Goal: Task Accomplishment & Management: Use online tool/utility

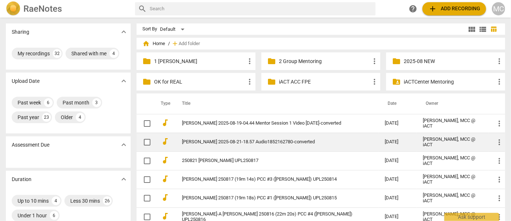
click at [210, 144] on td "[PERSON_NAME] 2025-08-21-18.57 Audio1852162780-converted" at bounding box center [276, 142] width 206 height 19
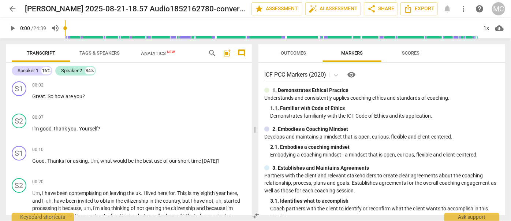
drag, startPoint x: 257, startPoint y: 105, endPoint x: 213, endPoint y: 45, distance: 74.1
click at [213, 45] on div "search post_add comment" at bounding box center [227, 53] width 44 height 18
click at [212, 52] on span "search" at bounding box center [212, 53] width 9 height 9
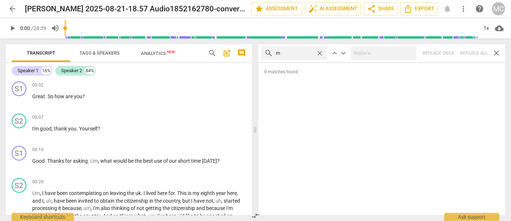
type input "m"
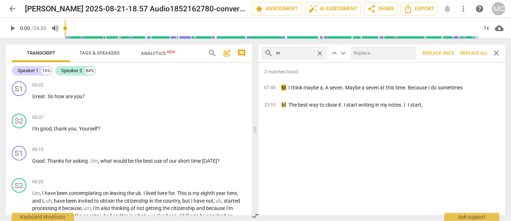
click at [472, 52] on span "Replace all" at bounding box center [473, 53] width 27 height 6
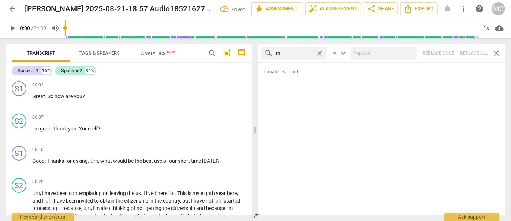
click at [322, 52] on span "close" at bounding box center [320, 53] width 8 height 8
click at [293, 53] on input "text" at bounding box center [300, 53] width 48 height 12
type input ","
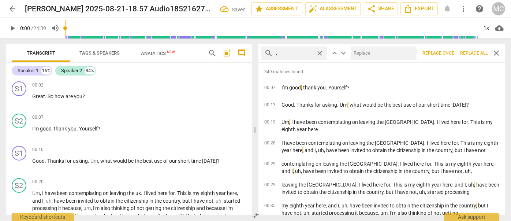
click at [469, 55] on span "Replace all" at bounding box center [473, 53] width 27 height 6
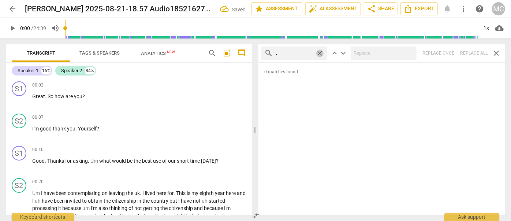
click at [320, 53] on span "close" at bounding box center [320, 53] width 8 height 8
click at [302, 52] on input "text" at bounding box center [300, 53] width 48 height 12
type input ". like"
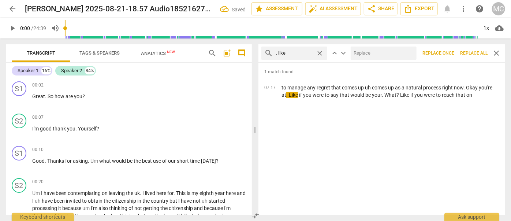
click at [377, 55] on input "text" at bounding box center [382, 53] width 63 height 12
type input "(like)"
click at [476, 52] on span "Replace all" at bounding box center [473, 53] width 27 height 6
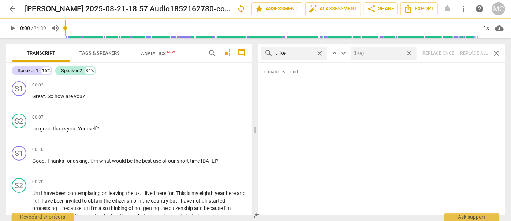
click at [409, 53] on span "close" at bounding box center [409, 53] width 8 height 8
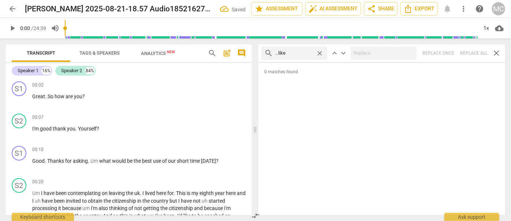
click at [322, 51] on span "close" at bounding box center [320, 53] width 8 height 8
click at [305, 52] on input "text" at bounding box center [300, 53] width 48 height 12
type input ". um"
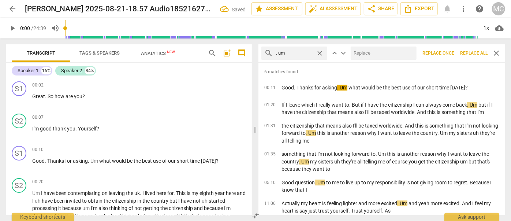
click at [359, 53] on input "text" at bounding box center [382, 53] width 63 height 12
type input "(umm)"
click at [470, 54] on span "Replace all" at bounding box center [473, 53] width 27 height 6
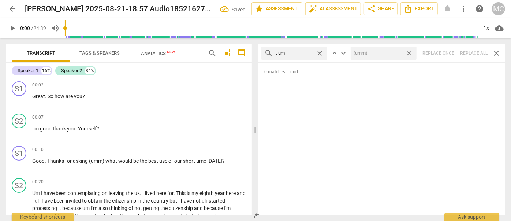
drag, startPoint x: 410, startPoint y: 52, endPoint x: 346, endPoint y: 48, distance: 64.6
click at [410, 52] on span "close" at bounding box center [409, 53] width 8 height 8
click at [320, 52] on span "close" at bounding box center [320, 53] width 8 height 8
click at [299, 52] on input "text" at bounding box center [294, 53] width 37 height 12
type input ". uh"
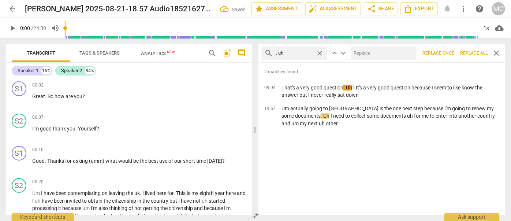
click at [370, 53] on input "text" at bounding box center [382, 53] width 63 height 12
type input "(uh)"
click at [475, 52] on span "Replace all" at bounding box center [473, 53] width 27 height 6
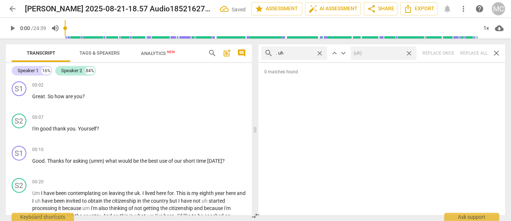
drag, startPoint x: 410, startPoint y: 53, endPoint x: 361, endPoint y: 52, distance: 48.7
click at [410, 53] on span "close" at bounding box center [409, 53] width 8 height 8
click at [318, 51] on span "close" at bounding box center [320, 53] width 8 height 8
click at [296, 54] on input "text" at bounding box center [300, 53] width 48 height 12
type input "um"
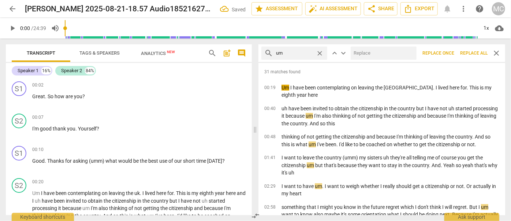
click at [381, 55] on input "text" at bounding box center [382, 53] width 63 height 12
type input "(umm)"
click at [473, 54] on span "Replace all" at bounding box center [473, 53] width 27 height 6
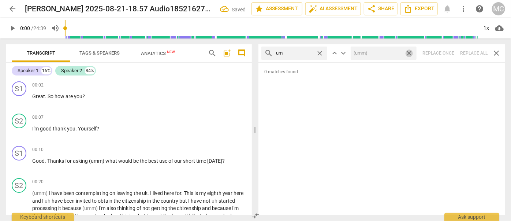
click at [410, 52] on span "close" at bounding box center [409, 53] width 8 height 8
click at [321, 54] on span "close" at bounding box center [320, 53] width 8 height 8
click at [305, 54] on input "text" at bounding box center [300, 53] width 48 height 12
type input "uh"
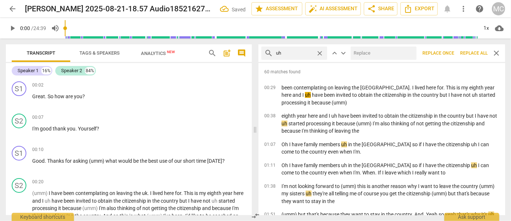
click at [373, 53] on input "text" at bounding box center [382, 53] width 63 height 12
type input "(uh)"
click at [470, 52] on span "Replace all" at bounding box center [473, 53] width 27 height 6
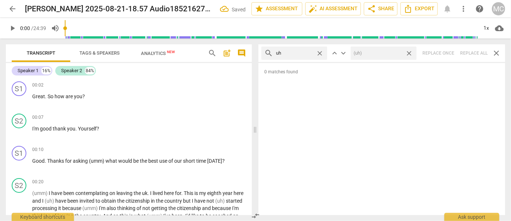
drag, startPoint x: 410, startPoint y: 54, endPoint x: 383, endPoint y: 53, distance: 26.7
click at [410, 54] on span "close" at bounding box center [409, 53] width 8 height 8
drag, startPoint x: 320, startPoint y: 54, endPoint x: 310, endPoint y: 53, distance: 9.5
click at [320, 54] on span "close" at bounding box center [320, 53] width 8 height 8
click at [300, 52] on input "text" at bounding box center [300, 53] width 48 height 12
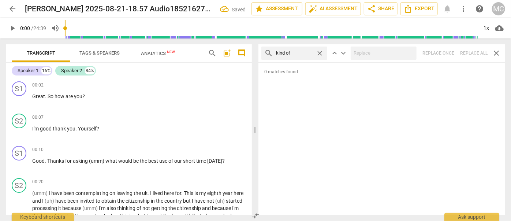
type input "kind of"
click at [475, 54] on div "search kind of close keyboard_arrow_up keyboard_arrow_down Replace once Replace…" at bounding box center [381, 53] width 247 height 18
drag, startPoint x: 319, startPoint y: 52, endPoint x: 302, endPoint y: 52, distance: 16.8
click at [319, 52] on span "close" at bounding box center [320, 53] width 8 height 8
type input "2"
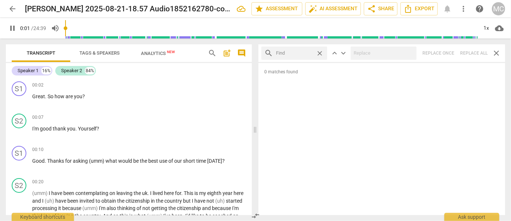
click at [302, 52] on input "text" at bounding box center [294, 53] width 37 height 12
type input "2"
type input "sor"
type input "2"
type input "sort of"
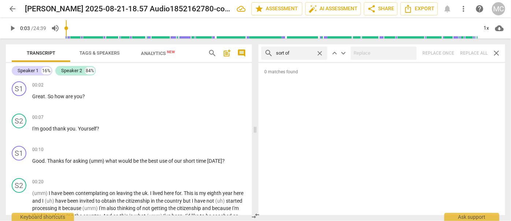
type input "4"
click at [477, 53] on div "search sort of close keyboard_arrow_up keyboard_arrow_down Replace once Replace…" at bounding box center [381, 53] width 247 height 18
click at [321, 53] on span "close" at bounding box center [320, 53] width 8 height 8
click at [304, 53] on input "text" at bounding box center [300, 53] width 48 height 12
type input "and then"
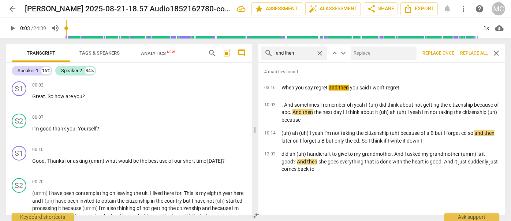
click at [364, 53] on input "text" at bounding box center [382, 53] width 63 height 12
type input "(Then)"
click at [471, 54] on span "Replace all" at bounding box center [473, 53] width 27 height 6
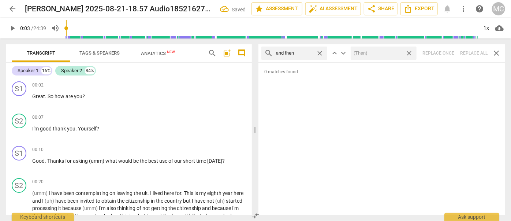
drag, startPoint x: 409, startPoint y: 53, endPoint x: 352, endPoint y: 53, distance: 56.8
click at [409, 53] on span "close" at bounding box center [409, 53] width 8 height 8
click at [319, 52] on span "close" at bounding box center [320, 53] width 8 height 8
click at [313, 52] on input "text" at bounding box center [300, 53] width 48 height 12
type input "like"
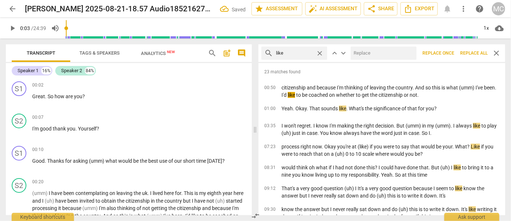
click at [361, 54] on input "text" at bounding box center [382, 53] width 63 height 12
type input "(like)"
click at [470, 54] on span "Replace all" at bounding box center [473, 53] width 27 height 6
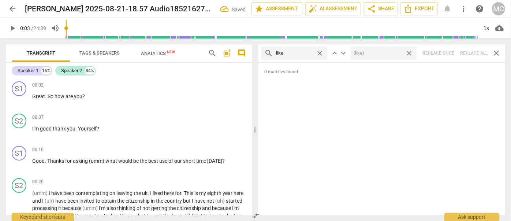
drag, startPoint x: 411, startPoint y: 53, endPoint x: 333, endPoint y: 52, distance: 78.0
click at [411, 53] on span "close" at bounding box center [409, 53] width 8 height 8
click at [320, 52] on span "close" at bounding box center [320, 53] width 8 height 8
click at [308, 52] on input "text" at bounding box center [300, 53] width 48 height 12
type input "just"
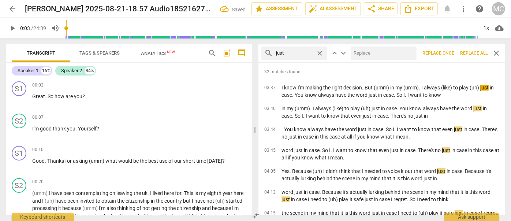
click at [364, 52] on input "text" at bounding box center [382, 53] width 63 height 12
type input "(just)"
drag, startPoint x: 472, startPoint y: 54, endPoint x: 424, endPoint y: 55, distance: 48.7
click at [472, 54] on span "Replace all" at bounding box center [473, 53] width 27 height 6
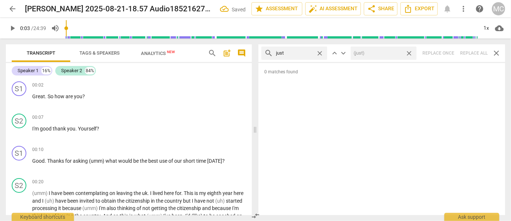
drag, startPoint x: 410, startPoint y: 52, endPoint x: 345, endPoint y: 54, distance: 65.6
click at [410, 52] on span "close" at bounding box center [409, 53] width 8 height 8
click at [318, 51] on span "close" at bounding box center [320, 53] width 8 height 8
click at [297, 52] on input "text" at bounding box center [300, 53] width 48 height 12
type input "you know"
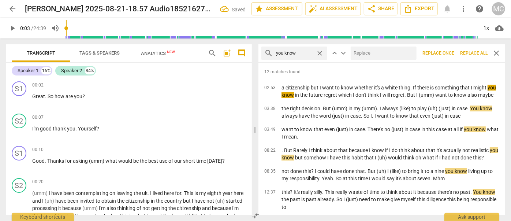
click at [363, 55] on input "text" at bounding box center [382, 53] width 63 height 12
type input "(you know)"
click at [472, 54] on span "Replace all" at bounding box center [473, 53] width 27 height 6
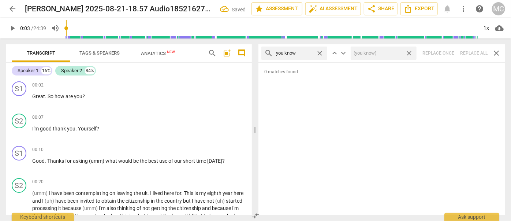
click at [407, 53] on span "close" at bounding box center [409, 53] width 8 height 8
click at [319, 51] on span "close" at bounding box center [320, 53] width 8 height 8
click at [296, 52] on input "text" at bounding box center [300, 53] width 48 height 12
type input "I guess"
click at [473, 51] on div "search I guess close keyboard_arrow_up keyboard_arrow_down Replace once Replace…" at bounding box center [381, 53] width 247 height 18
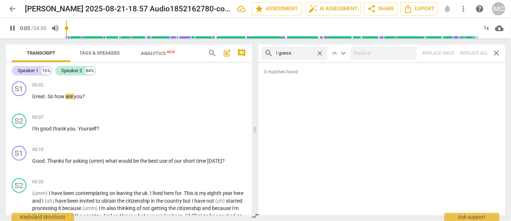
type input "6"
click at [320, 53] on span "close" at bounding box center [320, 53] width 8 height 8
click at [296, 51] on input "text" at bounding box center [300, 53] width 48 height 12
type input "6"
type input "I me"
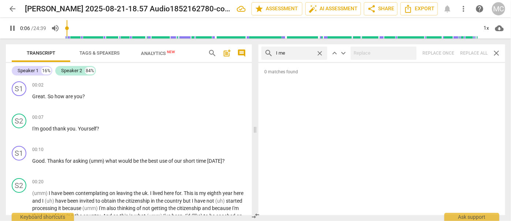
type input "7"
type input "I mean"
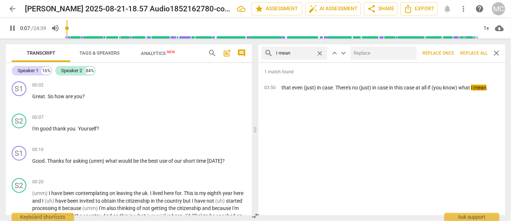
click at [362, 48] on input "text" at bounding box center [382, 53] width 63 height 12
type input "8"
type input "(I"
type input "8"
type input "(I mean"
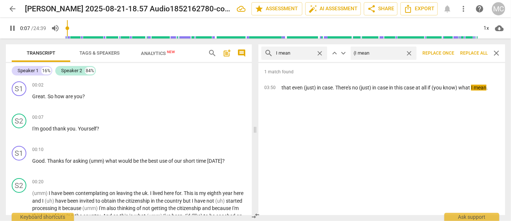
type input "8"
type input "(I mean)"
type input "9"
type input "(I mean)"
click at [467, 52] on span "Replace all" at bounding box center [473, 53] width 27 height 6
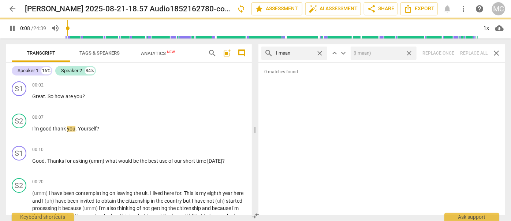
type input "9"
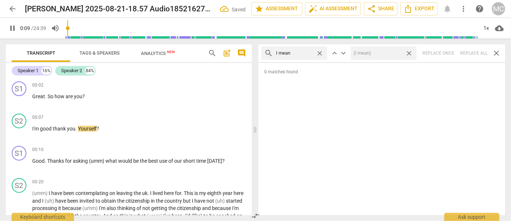
click at [410, 54] on span "close" at bounding box center [409, 53] width 8 height 8
type input "10"
click at [321, 52] on span "close" at bounding box center [320, 53] width 8 height 8
click at [305, 54] on input "text" at bounding box center [300, 53] width 48 height 12
type input "11"
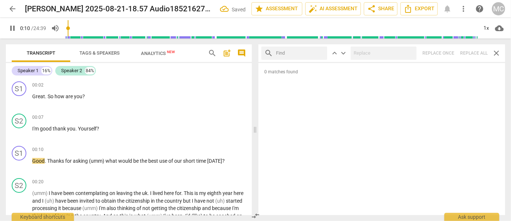
type input "o"
type input "11"
type input "okay"
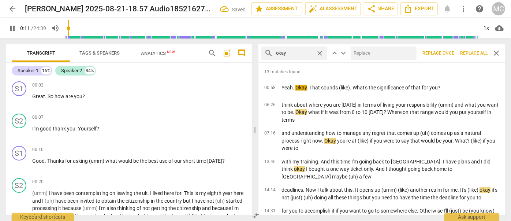
click at [387, 56] on input "text" at bounding box center [382, 53] width 63 height 12
type input "12"
type input "OK"
type input "12"
type input "OK"
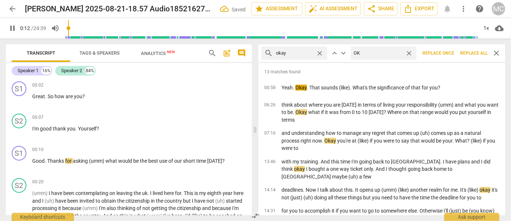
click at [466, 49] on button "Replace all" at bounding box center [473, 52] width 33 height 13
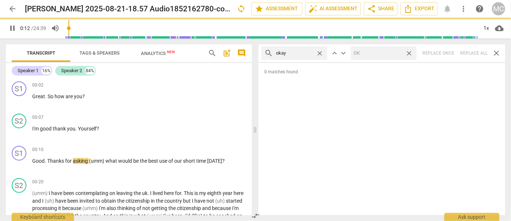
type input "13"
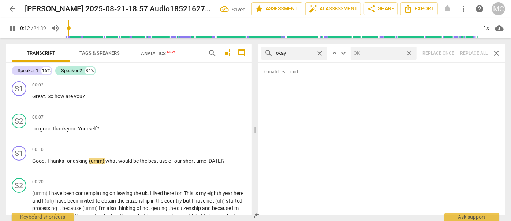
drag, startPoint x: 411, startPoint y: 53, endPoint x: 335, endPoint y: 58, distance: 76.3
click at [411, 53] on span "close" at bounding box center [409, 53] width 8 height 8
type input "14"
click at [320, 52] on span "close" at bounding box center [320, 53] width 8 height 8
click at [310, 52] on input "text" at bounding box center [300, 53] width 48 height 12
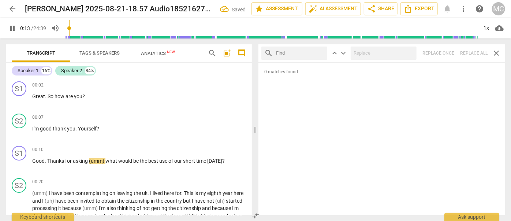
type input "14"
type input "maybe"
type input "14"
type input "maybe"
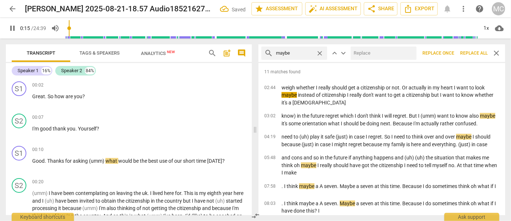
click at [372, 54] on input "text" at bounding box center [382, 53] width 63 height 12
type input "15"
type input "("
type input "16"
type input "(maybe"
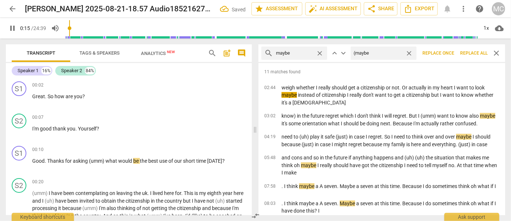
type input "16"
type input "(maybe)"
type input "16"
type input "(may"
type input "17"
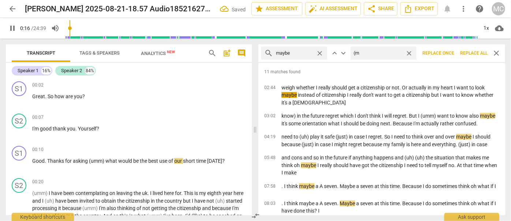
type input "("
type input "17"
type input "(Mayb"
type input "17"
type input "(Maybe)"
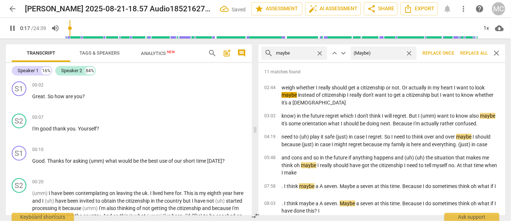
type input "18"
type input "(Maybe)"
click at [471, 51] on span "Replace all" at bounding box center [473, 53] width 27 height 6
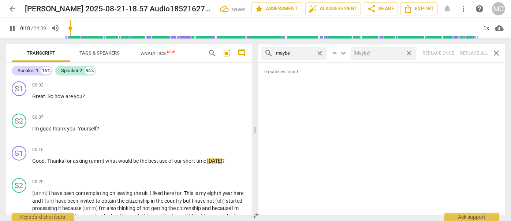
type input "18"
drag, startPoint x: 409, startPoint y: 53, endPoint x: 344, endPoint y: 56, distance: 64.9
click at [409, 53] on span "close" at bounding box center [409, 53] width 8 height 8
type input "19"
click at [324, 53] on div "close" at bounding box center [321, 53] width 11 height 8
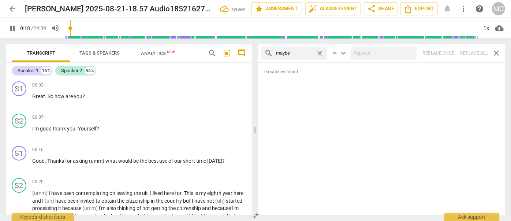
drag, startPoint x: 322, startPoint y: 52, endPoint x: 306, endPoint y: 52, distance: 15.7
click at [322, 52] on span "close" at bounding box center [320, 53] width 8 height 8
click at [306, 52] on input "text" at bounding box center [300, 53] width 48 height 12
type input "19"
type input "Pehr"
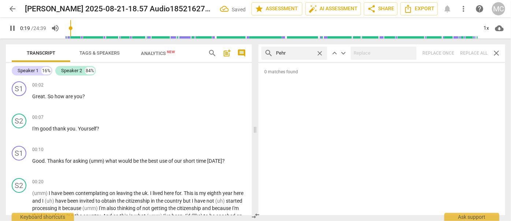
type input "20"
type input "Pehraps"
type input "20"
type input "Pehr"
type input "20"
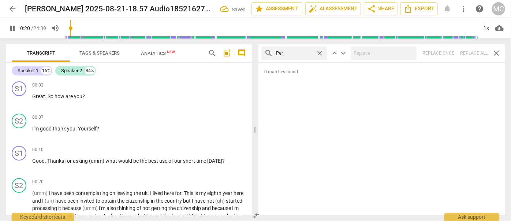
type input "Perh"
type input "20"
type input "Perhaps"
type input "21"
type input "Perhaps"
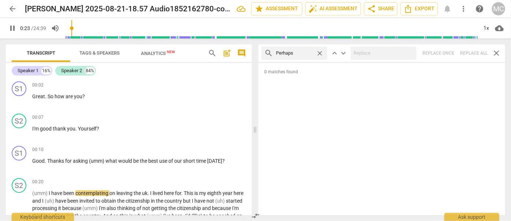
click at [477, 53] on div "search Perhaps close keyboard_arrow_up keyboard_arrow_down Replace once Replace…" at bounding box center [381, 53] width 247 height 18
click at [321, 54] on span "close" at bounding box center [320, 53] width 8 height 8
type input "24"
click at [302, 54] on input "text" at bounding box center [300, 53] width 48 height 12
type input "25"
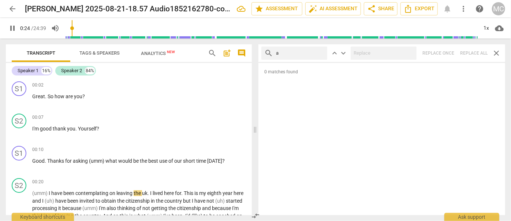
type input "al"
type input "25"
type input "almost"
type input "26"
type input "almost"
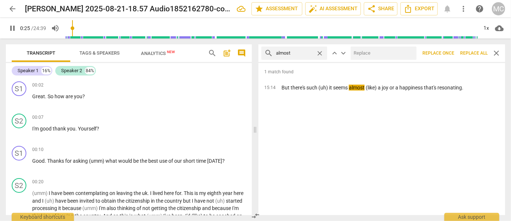
click at [378, 56] on input "text" at bounding box center [382, 53] width 63 height 12
type input "26"
type input "("
type input "26"
type input "(almos"
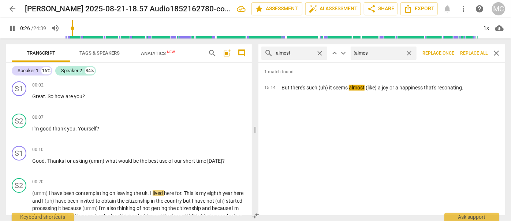
type input "27"
type input "(almost)"
type input "27"
type input "(almost)"
click at [474, 54] on span "Replace all" at bounding box center [473, 53] width 27 height 6
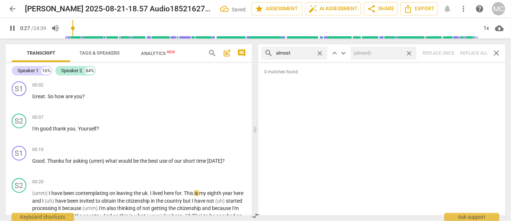
type input "28"
drag, startPoint x: 409, startPoint y: 53, endPoint x: 343, endPoint y: 56, distance: 66.7
click at [409, 53] on span "close" at bounding box center [409, 53] width 8 height 8
type input "29"
click at [321, 51] on span "close" at bounding box center [320, 53] width 8 height 8
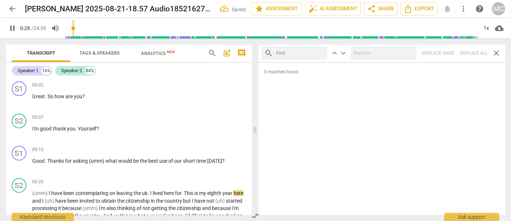
click at [301, 54] on input "text" at bounding box center [300, 53] width 48 height 12
type input "29"
type input "I"
type input "30"
type input "I think"
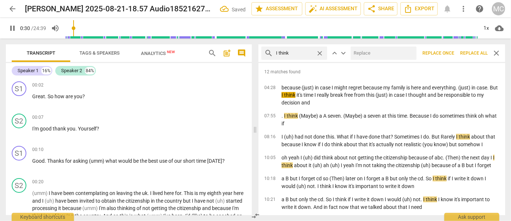
click at [372, 51] on input "text" at bounding box center [382, 53] width 63 height 12
type input "30"
type input "("
type input "31"
type input "(I thi"
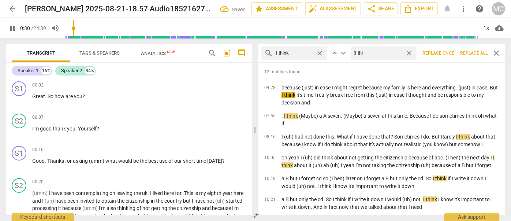
type input "31"
type input "(I think)"
type input "32"
type input "(I think)"
click at [479, 53] on span "Replace all" at bounding box center [473, 53] width 27 height 6
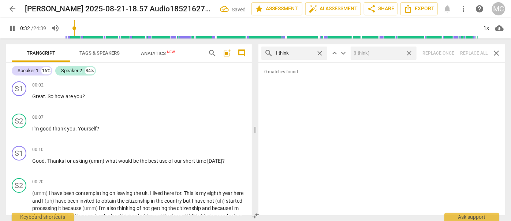
click at [410, 54] on span "close" at bounding box center [409, 53] width 8 height 8
type input "33"
click at [319, 52] on span "close" at bounding box center [320, 53] width 8 height 8
click at [303, 53] on input "text" at bounding box center [300, 53] width 48 height 12
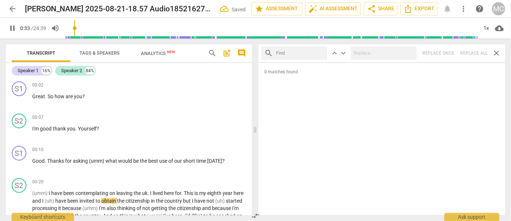
type input "34"
type input "bas"
type input "34"
type input "basicall"
type input "34"
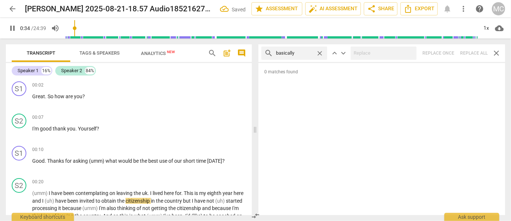
type input "basically"
click at [469, 48] on div "search basically close keyboard_arrow_up keyboard_arrow_down Replace once Repla…" at bounding box center [381, 53] width 247 height 18
type input "38"
click at [319, 52] on span "close" at bounding box center [320, 53] width 8 height 8
click at [300, 51] on input "text" at bounding box center [300, 53] width 48 height 12
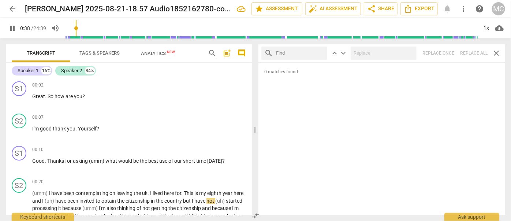
type input "39"
type input "gon"
type input "39"
type input "gonna"
type input "40"
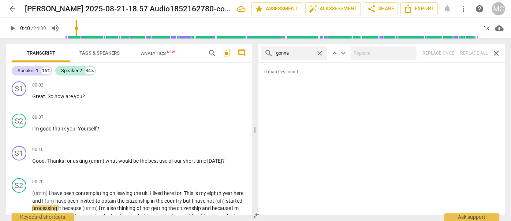
click at [470, 49] on div "search gonna close keyboard_arrow_up keyboard_arrow_down Replace once Replace a…" at bounding box center [381, 53] width 247 height 18
click at [323, 53] on span "close" at bounding box center [320, 53] width 8 height 8
click at [297, 53] on input "text" at bounding box center [300, 53] width 48 height 12
type input "wanna"
click at [473, 51] on div "search wanna close keyboard_arrow_up keyboard_arrow_down Replace once Replace a…" at bounding box center [381, 53] width 247 height 18
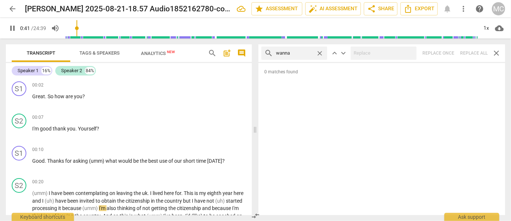
click at [319, 53] on span "close" at bounding box center [320, 53] width 8 height 8
type input "42"
click at [305, 53] on input "text" at bounding box center [300, 53] width 48 height 12
type input "43"
type input "[PERSON_NAME]"
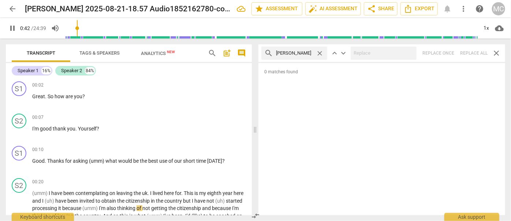
type input "43"
type input "gotcha"
click at [475, 54] on div "search gotcha close keyboard_arrow_up keyboard_arrow_down Replace once Replace …" at bounding box center [381, 53] width 247 height 18
type input "46"
click at [320, 51] on span "close" at bounding box center [320, 53] width 8 height 8
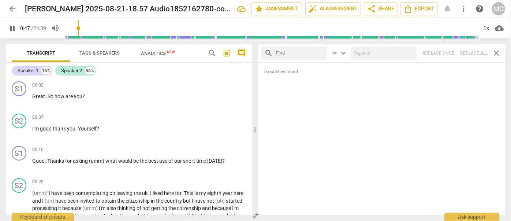
click at [312, 53] on input "text" at bounding box center [300, 53] width 48 height 12
type input "48"
type input "got"
type input "48"
type input "gotta"
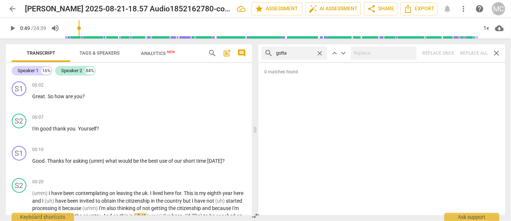
type input "49"
click at [472, 56] on div "search gotta close keyboard_arrow_up keyboard_arrow_down Replace once Replace a…" at bounding box center [381, 53] width 247 height 18
click at [323, 53] on span "close" at bounding box center [320, 53] width 8 height 8
click at [312, 55] on input "text" at bounding box center [300, 53] width 48 height 12
type input ". and"
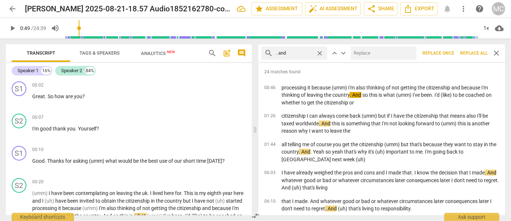
click at [367, 51] on input "text" at bounding box center [382, 53] width 63 height 12
type input ", and"
click at [473, 53] on span "Replace all" at bounding box center [473, 53] width 27 height 6
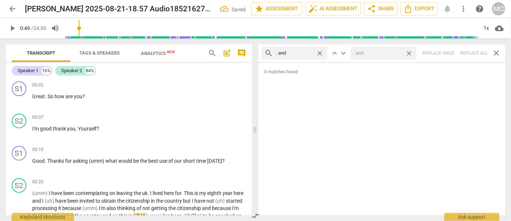
drag, startPoint x: 409, startPoint y: 52, endPoint x: 323, endPoint y: 52, distance: 86.4
click at [409, 52] on span "close" at bounding box center [409, 53] width 8 height 8
click at [321, 52] on span "close" at bounding box center [320, 53] width 8 height 8
click at [297, 49] on input "text" at bounding box center [300, 53] width 48 height 12
type input ". but"
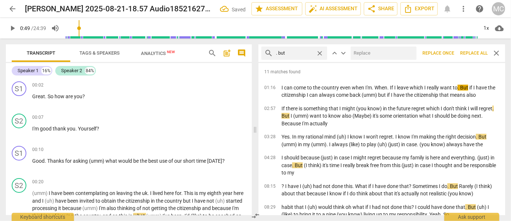
click at [375, 53] on input "text" at bounding box center [382, 53] width 63 height 12
type input ", but"
click at [470, 52] on span "Replace all" at bounding box center [473, 53] width 27 height 6
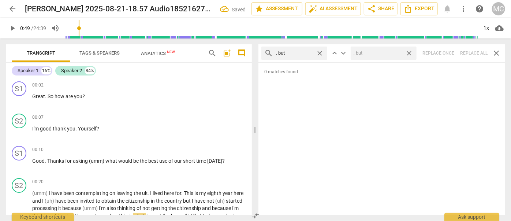
drag, startPoint x: 409, startPoint y: 52, endPoint x: 342, endPoint y: 50, distance: 66.3
click at [409, 53] on span "close" at bounding box center [409, 53] width 8 height 8
click at [319, 50] on span "close" at bounding box center [320, 53] width 8 height 8
click at [297, 51] on input "text" at bounding box center [300, 53] width 48 height 12
type input ". so"
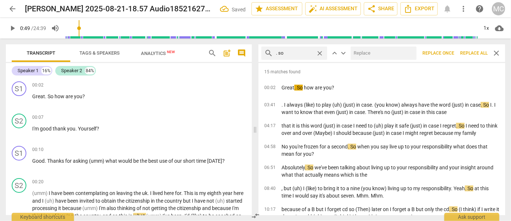
click at [378, 57] on input "text" at bounding box center [382, 53] width 63 height 12
type input ", so"
click at [472, 54] on span "Replace all" at bounding box center [473, 53] width 27 height 6
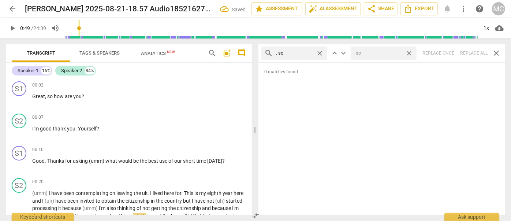
click at [408, 53] on span "close" at bounding box center [409, 53] width 8 height 8
click at [320, 52] on span "close" at bounding box center [320, 53] width 8 height 8
drag, startPoint x: 299, startPoint y: 53, endPoint x: 303, endPoint y: 45, distance: 8.5
click at [299, 53] on input "text" at bounding box center [300, 53] width 48 height 12
type input ". or"
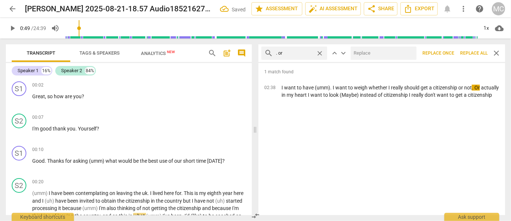
click at [362, 54] on input "text" at bounding box center [382, 53] width 63 height 12
type input ", or"
click at [472, 57] on button "Replace all" at bounding box center [473, 52] width 33 height 13
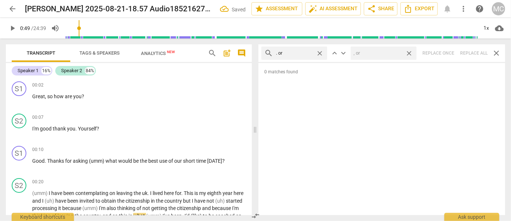
drag, startPoint x: 410, startPoint y: 52, endPoint x: 387, endPoint y: 52, distance: 23.1
click at [410, 52] on span "close" at bounding box center [409, 53] width 8 height 8
drag, startPoint x: 323, startPoint y: 51, endPoint x: 308, endPoint y: 52, distance: 15.0
click at [322, 51] on span "close" at bounding box center [320, 53] width 8 height 8
click at [303, 52] on input "text" at bounding box center [300, 53] width 48 height 12
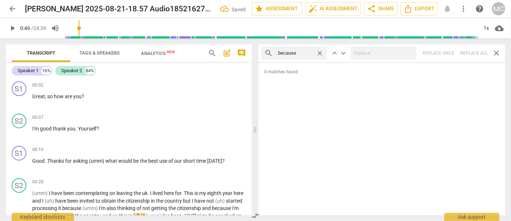
type input ". because"
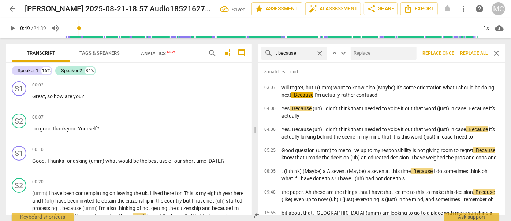
click at [376, 53] on input "text" at bounding box center [382, 53] width 63 height 12
type input ", because"
click at [468, 54] on span "Replace all" at bounding box center [473, 53] width 27 height 6
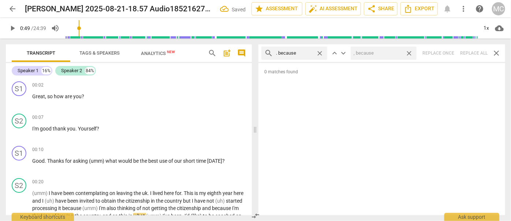
click at [412, 53] on span "close" at bounding box center [409, 53] width 8 height 8
click at [317, 52] on span "close" at bounding box center [320, 53] width 8 height 8
click at [301, 53] on input "text" at bounding box center [300, 53] width 48 height 12
type input "? and"
click at [473, 51] on div "search ? and close keyboard_arrow_up keyboard_arrow_down Replace once Replace a…" at bounding box center [381, 53] width 247 height 18
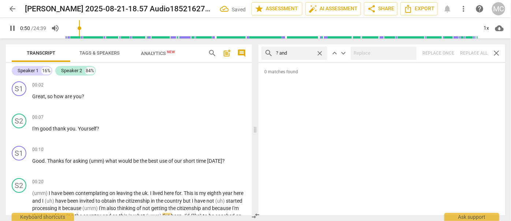
type input "51"
click at [320, 53] on span "close" at bounding box center [320, 53] width 8 height 8
click at [304, 53] on input "text" at bounding box center [300, 53] width 48 height 12
type input "52"
type input "?"
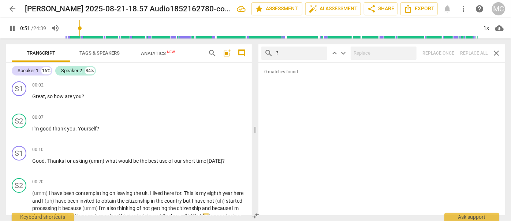
type input "52"
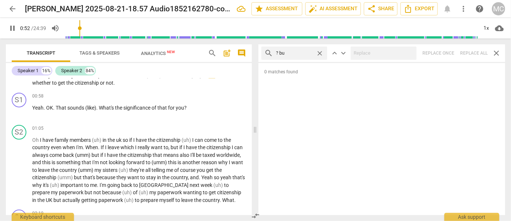
type input "? but"
type input "52"
type input "? but"
type input "53"
click at [469, 53] on div "search ? but close keyboard_arrow_up keyboard_arrow_down Replace once Replace a…" at bounding box center [381, 53] width 247 height 18
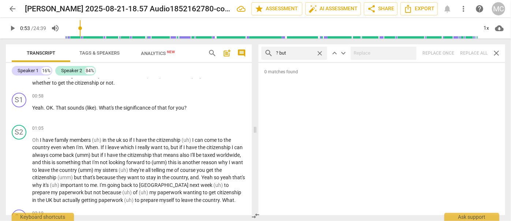
click at [321, 53] on span "close" at bounding box center [320, 53] width 8 height 8
click at [298, 54] on input "text" at bounding box center [300, 53] width 48 height 12
type input "? So"
click at [472, 56] on div "search ? So close keyboard_arrow_up keyboard_arrow_down Replace once Replace al…" at bounding box center [381, 53] width 247 height 18
type input "55"
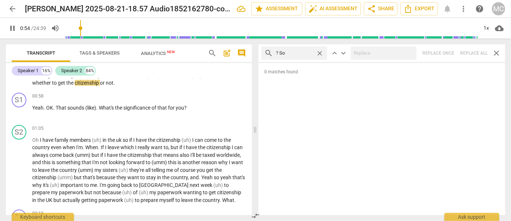
click at [320, 53] on span "close" at bounding box center [320, 53] width 8 height 8
click at [299, 54] on input "text" at bounding box center [300, 53] width 48 height 12
type input "56"
type input "?"
type input "56"
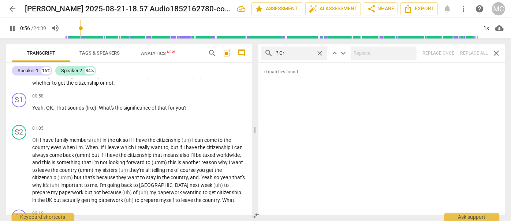
type input "? Or"
type input "57"
click at [473, 54] on div "search ? Or close keyboard_arrow_up keyboard_arrow_down Replace once Replace al…" at bounding box center [381, 53] width 247 height 18
click at [321, 53] on span "close" at bounding box center [320, 53] width 8 height 8
click at [301, 52] on input "text" at bounding box center [300, 53] width 48 height 12
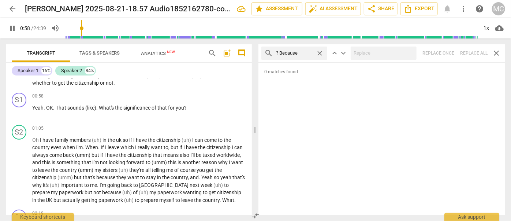
click at [474, 50] on div "search ? Because close keyboard_arrow_up keyboard_arrow_down Replace once Repla…" at bounding box center [381, 53] width 247 height 18
click at [320, 53] on span "close" at bounding box center [320, 53] width 8 height 8
click at [311, 54] on input "text" at bounding box center [300, 53] width 48 height 12
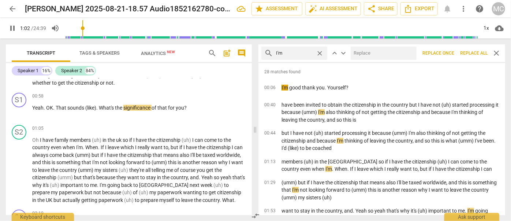
click at [369, 55] on input "text" at bounding box center [382, 53] width 63 height 12
click at [473, 52] on span "Replace all" at bounding box center [473, 53] width 27 height 6
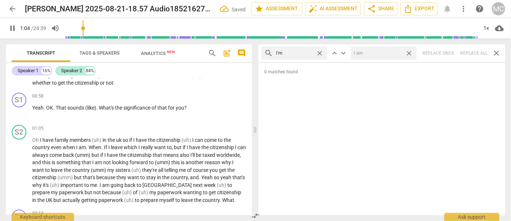
click at [412, 53] on span "close" at bounding box center [409, 53] width 8 height 8
drag, startPoint x: 321, startPoint y: 53, endPoint x: 316, endPoint y: 53, distance: 4.8
click at [321, 53] on span "close" at bounding box center [320, 53] width 8 height 8
click at [304, 52] on input "text" at bounding box center [300, 53] width 48 height 12
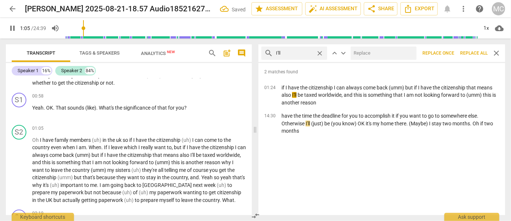
click at [377, 55] on input "text" at bounding box center [382, 53] width 63 height 12
click at [476, 55] on span "Replace all" at bounding box center [473, 53] width 27 height 6
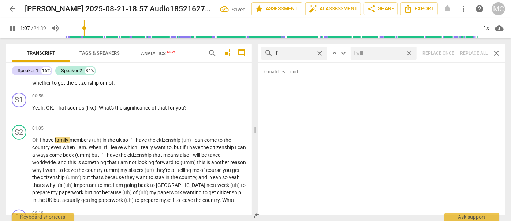
drag, startPoint x: 410, startPoint y: 53, endPoint x: 365, endPoint y: 58, distance: 45.2
click at [410, 53] on span "close" at bounding box center [409, 53] width 8 height 8
drag, startPoint x: 321, startPoint y: 53, endPoint x: 304, endPoint y: 53, distance: 17.2
click at [321, 53] on span "close" at bounding box center [320, 53] width 8 height 8
click at [304, 53] on input "text" at bounding box center [300, 53] width 48 height 12
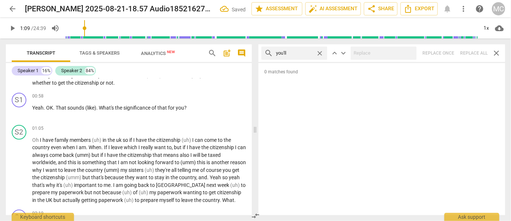
click at [466, 52] on div "search you'll close keyboard_arrow_up keyboard_arrow_down Replace once Replace …" at bounding box center [381, 53] width 247 height 18
click at [318, 53] on span "close" at bounding box center [320, 53] width 8 height 8
click at [298, 53] on input "text" at bounding box center [300, 53] width 48 height 12
click at [475, 53] on div "search he'll close keyboard_arrow_up keyboard_arrow_down Replace once Replace a…" at bounding box center [381, 53] width 247 height 18
click at [318, 53] on span "close" at bounding box center [320, 53] width 8 height 8
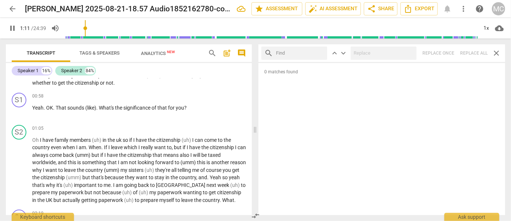
click at [302, 53] on input "text" at bounding box center [300, 53] width 48 height 12
click at [476, 51] on div "search she'll close keyboard_arrow_up keyboard_arrow_down Replace once Replace …" at bounding box center [381, 53] width 247 height 18
click at [320, 52] on span "close" at bounding box center [320, 53] width 8 height 8
click at [305, 52] on input "text" at bounding box center [300, 53] width 48 height 12
click at [473, 52] on div "search it'll close keyboard_arrow_up keyboard_arrow_down Replace once Replace a…" at bounding box center [381, 53] width 247 height 18
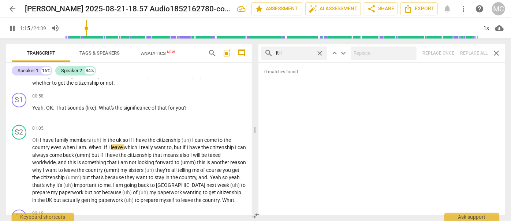
click at [320, 52] on span "close" at bounding box center [320, 53] width 8 height 8
click at [305, 52] on input "text" at bounding box center [300, 53] width 48 height 12
drag, startPoint x: 473, startPoint y: 52, endPoint x: 431, endPoint y: 53, distance: 42.5
click at [473, 52] on div "search we'll close keyboard_arrow_up keyboard_arrow_down Replace once Replace a…" at bounding box center [381, 53] width 247 height 18
click at [322, 53] on span "close" at bounding box center [320, 53] width 8 height 8
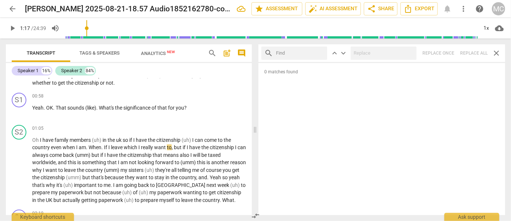
click at [302, 54] on input "text" at bounding box center [300, 53] width 48 height 12
click at [476, 53] on div "search they'll close keyboard_arrow_up keyboard_arrow_down Replace once Replace…" at bounding box center [381, 53] width 247 height 18
drag, startPoint x: 319, startPoint y: 53, endPoint x: 314, endPoint y: 53, distance: 5.1
click at [319, 53] on span "close" at bounding box center [320, 53] width 8 height 8
click at [309, 53] on input "text" at bounding box center [300, 53] width 48 height 12
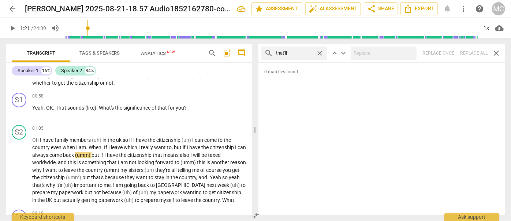
click at [476, 52] on div "search that'll close keyboard_arrow_up keyboard_arrow_down Replace once Replace…" at bounding box center [381, 53] width 247 height 18
click at [323, 53] on span "close" at bounding box center [320, 53] width 8 height 8
click at [307, 53] on input "text" at bounding box center [300, 53] width 48 height 12
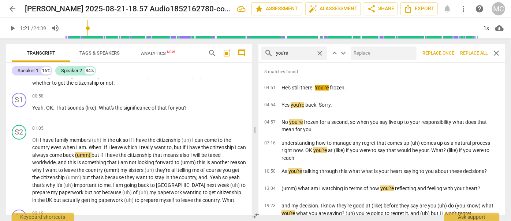
click at [379, 57] on input "text" at bounding box center [382, 53] width 63 height 12
click at [474, 54] on span "Replace all" at bounding box center [473, 53] width 27 height 6
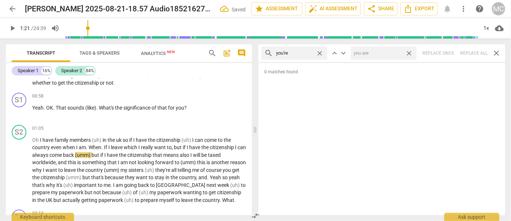
click at [409, 53] on span "close" at bounding box center [409, 53] width 8 height 8
click at [320, 52] on span "close" at bounding box center [320, 53] width 8 height 8
drag, startPoint x: 297, startPoint y: 53, endPoint x: 279, endPoint y: 43, distance: 19.8
click at [297, 53] on input "text" at bounding box center [300, 53] width 48 height 12
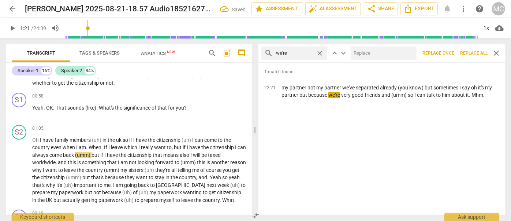
click at [380, 52] on input "text" at bounding box center [382, 53] width 63 height 12
click at [476, 55] on span "Replace all" at bounding box center [473, 53] width 27 height 6
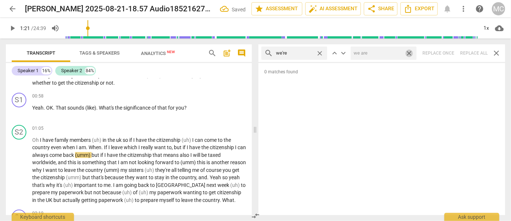
click at [411, 54] on span "close" at bounding box center [409, 53] width 8 height 8
click at [321, 52] on span "close" at bounding box center [320, 53] width 8 height 8
click at [301, 52] on input "text" at bounding box center [300, 53] width 48 height 12
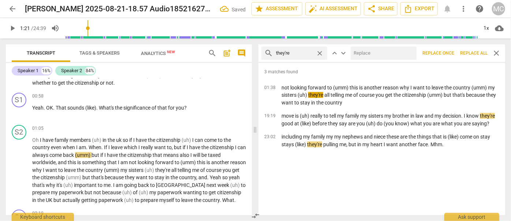
click at [362, 55] on input "text" at bounding box center [382, 53] width 63 height 12
click at [474, 54] on span "Replace all" at bounding box center [473, 53] width 27 height 6
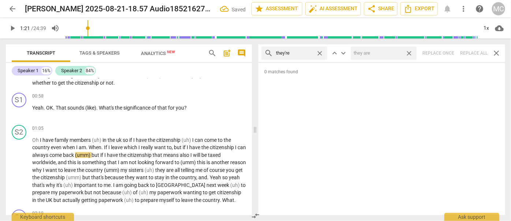
click at [411, 53] on span "close" at bounding box center [409, 53] width 8 height 8
drag, startPoint x: 320, startPoint y: 53, endPoint x: 305, endPoint y: 54, distance: 15.4
click at [320, 53] on span "close" at bounding box center [320, 53] width 8 height 8
click at [301, 54] on input "text" at bounding box center [300, 53] width 48 height 12
click at [472, 53] on div "search aren't close keyboard_arrow_up keyboard_arrow_down Replace once Replace …" at bounding box center [381, 53] width 247 height 18
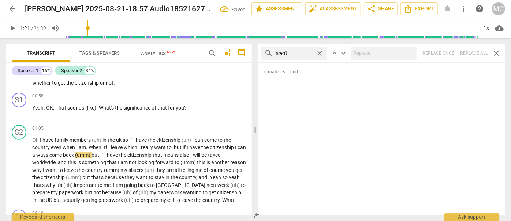
click at [322, 52] on span "close" at bounding box center [320, 53] width 8 height 8
click at [308, 52] on input "text" at bounding box center [300, 53] width 48 height 12
click at [473, 52] on div "search isn't close keyboard_arrow_up keyboard_arrow_down Replace once Replace a…" at bounding box center [381, 53] width 247 height 18
click at [319, 53] on span "close" at bounding box center [320, 53] width 8 height 8
click at [304, 53] on input "text" at bounding box center [300, 53] width 48 height 12
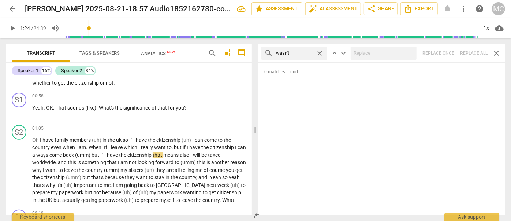
click at [475, 52] on div "search wasn't close keyboard_arrow_up keyboard_arrow_down Replace once Replace …" at bounding box center [381, 53] width 247 height 18
click at [320, 51] on span "close" at bounding box center [320, 53] width 8 height 8
click at [291, 52] on input "text" at bounding box center [300, 53] width 48 height 12
drag, startPoint x: 469, startPoint y: 53, endPoint x: 419, endPoint y: 52, distance: 50.2
click at [472, 53] on div "search weren't close keyboard_arrow_up keyboard_arrow_down Replace once Replace…" at bounding box center [381, 53] width 247 height 18
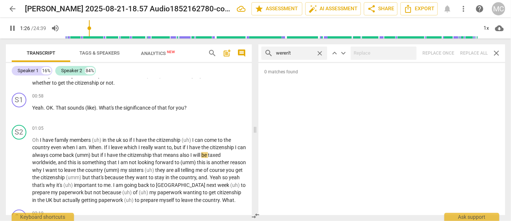
click at [318, 50] on span "close" at bounding box center [320, 53] width 8 height 8
click at [306, 53] on input "text" at bounding box center [300, 53] width 48 height 12
click at [477, 51] on div "search haven't close keyboard_arrow_up keyboard_arrow_down Replace once Replace…" at bounding box center [381, 53] width 247 height 18
click at [319, 51] on span "close" at bounding box center [320, 53] width 8 height 8
click at [300, 53] on input "text" at bounding box center [300, 53] width 48 height 12
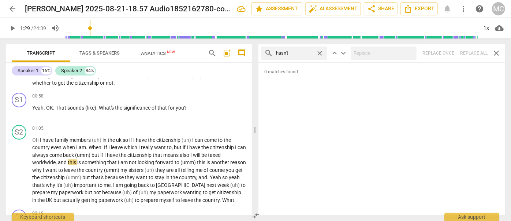
click at [378, 59] on div at bounding box center [384, 52] width 66 height 13
click at [469, 52] on div "search hasn't close keyboard_arrow_up keyboard_arrow_down Replace once Replace …" at bounding box center [381, 53] width 247 height 18
click at [320, 53] on span "close" at bounding box center [320, 53] width 8 height 8
click at [310, 53] on input "text" at bounding box center [300, 53] width 48 height 12
click at [474, 49] on div "search hadn't close keyboard_arrow_up keyboard_arrow_down Replace once Replace …" at bounding box center [381, 53] width 247 height 18
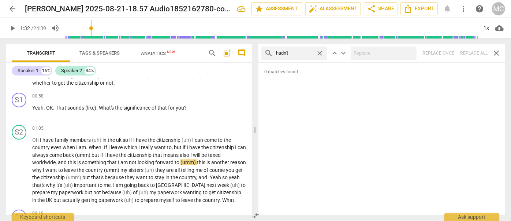
click at [322, 53] on span "close" at bounding box center [320, 53] width 8 height 8
click at [299, 53] on input "text" at bounding box center [300, 53] width 48 height 12
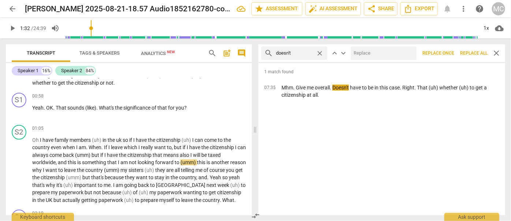
click at [373, 53] on input "text" at bounding box center [382, 53] width 63 height 12
click at [476, 53] on span "Replace all" at bounding box center [473, 53] width 27 height 6
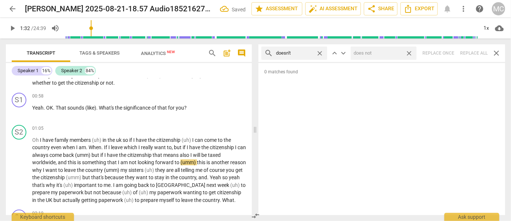
click at [412, 54] on span "close" at bounding box center [409, 53] width 8 height 8
drag, startPoint x: 320, startPoint y: 51, endPoint x: 316, endPoint y: 51, distance: 3.7
click at [320, 51] on span "close" at bounding box center [320, 53] width 8 height 8
click at [301, 54] on input "text" at bounding box center [300, 53] width 48 height 12
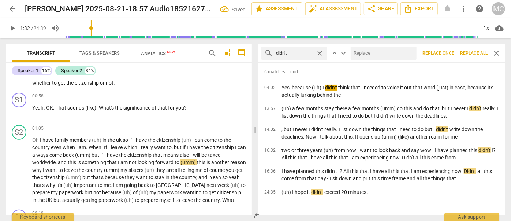
click at [387, 54] on input "text" at bounding box center [382, 53] width 63 height 12
click at [478, 53] on span "Replace all" at bounding box center [473, 53] width 27 height 6
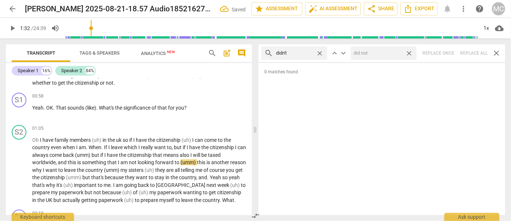
drag, startPoint x: 408, startPoint y: 53, endPoint x: 330, endPoint y: 45, distance: 78.7
click at [408, 53] on span "close" at bounding box center [409, 53] width 8 height 8
click at [320, 51] on span "close" at bounding box center [320, 53] width 8 height 8
click at [311, 52] on input "text" at bounding box center [300, 53] width 48 height 12
click at [487, 56] on div "search wouldn't close keyboard_arrow_up keyboard_arrow_down Replace once Replac…" at bounding box center [381, 53] width 247 height 18
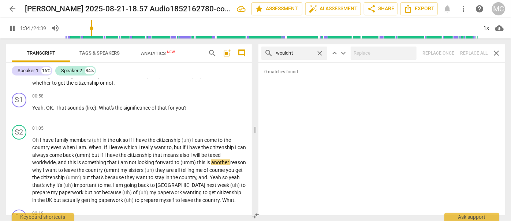
click at [321, 52] on span "close" at bounding box center [320, 53] width 8 height 8
click at [316, 52] on input "text" at bounding box center [300, 53] width 48 height 12
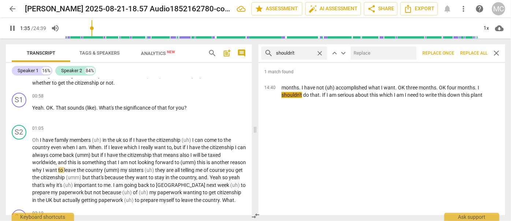
click at [372, 54] on input "text" at bounding box center [382, 53] width 63 height 12
click at [470, 53] on span "Replace all" at bounding box center [473, 53] width 27 height 6
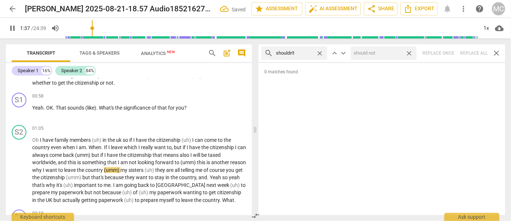
drag, startPoint x: 409, startPoint y: 53, endPoint x: 342, endPoint y: 53, distance: 67.0
click at [409, 53] on span "close" at bounding box center [409, 53] width 8 height 8
click at [321, 52] on span "close" at bounding box center [320, 53] width 8 height 8
click at [299, 51] on input "text" at bounding box center [300, 53] width 48 height 12
click at [472, 52] on div "search couldn't close keyboard_arrow_up keyboard_arrow_down Replace once Replac…" at bounding box center [381, 53] width 247 height 18
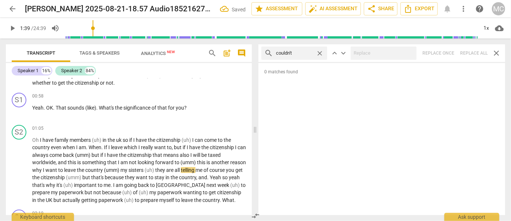
click at [322, 54] on span "close" at bounding box center [320, 53] width 8 height 8
click at [307, 53] on input "text" at bounding box center [300, 53] width 48 height 12
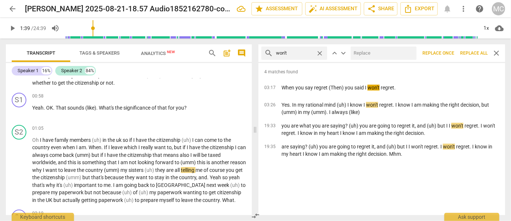
click at [381, 56] on input "text" at bounding box center [382, 53] width 63 height 12
click at [480, 56] on span "Replace all" at bounding box center [473, 53] width 27 height 6
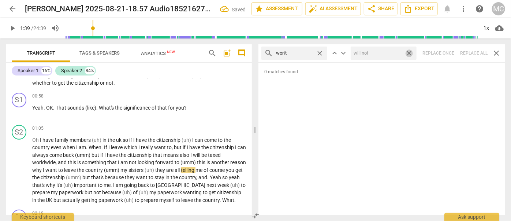
click at [412, 52] on span "close" at bounding box center [409, 53] width 8 height 8
click at [323, 51] on span "close" at bounding box center [320, 53] width 8 height 8
click at [298, 57] on input "text" at bounding box center [300, 53] width 48 height 12
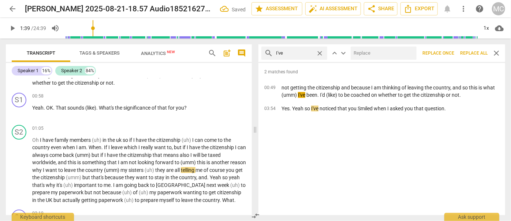
click at [362, 56] on input "text" at bounding box center [382, 53] width 63 height 12
click at [466, 51] on span "Replace all" at bounding box center [473, 53] width 27 height 6
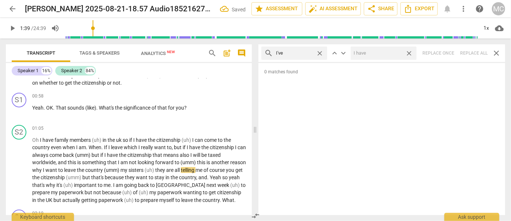
drag, startPoint x: 410, startPoint y: 53, endPoint x: 324, endPoint y: 52, distance: 86.8
click at [410, 53] on span "close" at bounding box center [409, 53] width 8 height 8
click at [320, 52] on span "close" at bounding box center [320, 53] width 8 height 8
click at [293, 53] on input "text" at bounding box center [300, 53] width 48 height 12
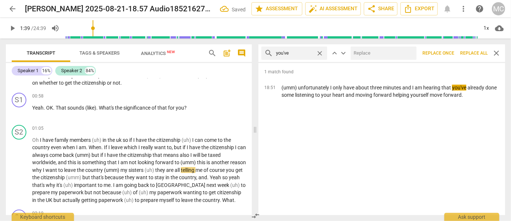
click at [372, 52] on input "text" at bounding box center [382, 53] width 63 height 12
click at [473, 55] on span "Replace all" at bounding box center [473, 53] width 27 height 6
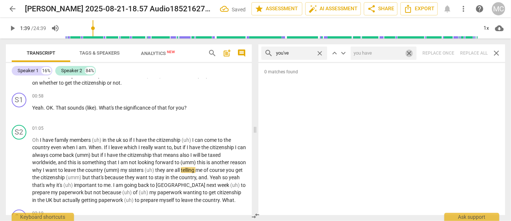
drag, startPoint x: 409, startPoint y: 52, endPoint x: 319, endPoint y: 55, distance: 90.1
click at [409, 52] on span "close" at bounding box center [409, 53] width 8 height 8
click at [321, 53] on span "close" at bounding box center [320, 53] width 8 height 8
click at [301, 55] on input "text" at bounding box center [300, 53] width 48 height 12
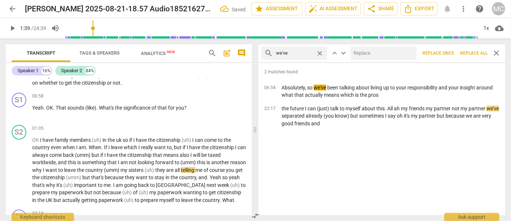
click at [357, 54] on input "text" at bounding box center [382, 53] width 63 height 12
click at [474, 48] on button "Replace all" at bounding box center [473, 52] width 33 height 13
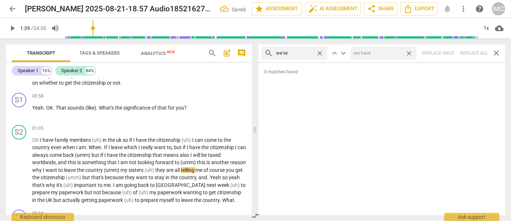
click at [410, 52] on span "close" at bounding box center [409, 53] width 8 height 8
click at [321, 52] on span "close" at bounding box center [320, 53] width 8 height 8
click at [312, 53] on input "text" at bounding box center [294, 53] width 37 height 12
click at [476, 52] on div "search they've close keyboard_arrow_up keyboard_arrow_down Replace once Replace…" at bounding box center [381, 53] width 247 height 18
click at [320, 53] on span "close" at bounding box center [320, 53] width 8 height 8
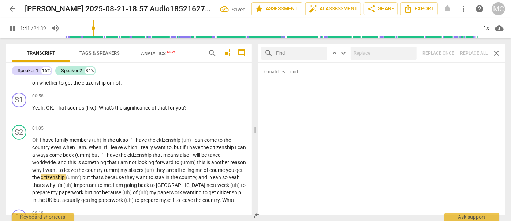
click at [317, 53] on input "text" at bounding box center [300, 53] width 48 height 12
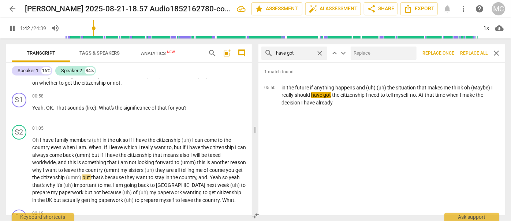
click at [377, 56] on input "text" at bounding box center [382, 53] width 63 height 12
click at [469, 52] on span "Replace all" at bounding box center [473, 53] width 27 height 6
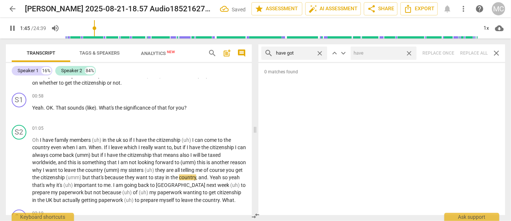
click at [409, 54] on span "close" at bounding box center [409, 53] width 8 height 8
click at [321, 52] on span "close" at bounding box center [320, 53] width 8 height 8
click at [303, 54] on input "text" at bounding box center [300, 53] width 48 height 12
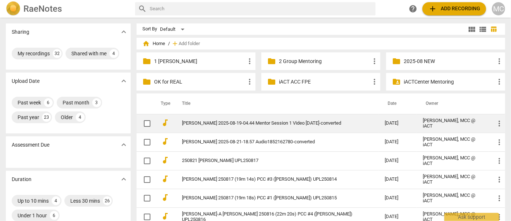
click at [239, 124] on link "[PERSON_NAME] 2025-08-19-04.44 Mentor Session 1 Video [DATE]-converted" at bounding box center [270, 122] width 176 height 5
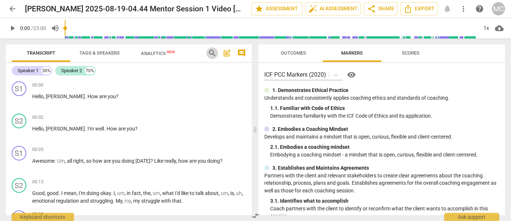
click at [212, 53] on span "search" at bounding box center [212, 53] width 9 height 9
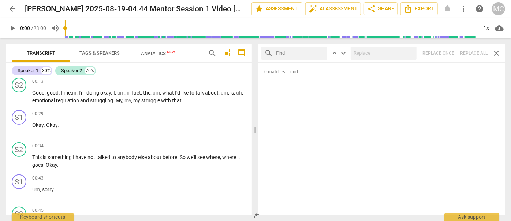
scroll to position [51, 0]
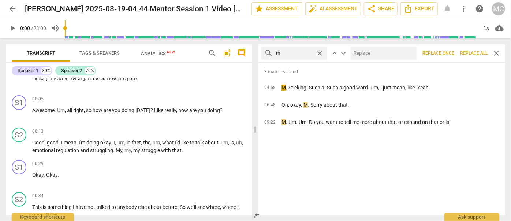
click at [472, 52] on span "Replace all" at bounding box center [473, 53] width 27 height 6
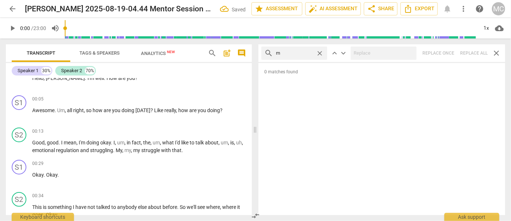
click at [322, 52] on span "close" at bounding box center [320, 53] width 8 height 8
click at [293, 53] on input "text" at bounding box center [300, 53] width 48 height 12
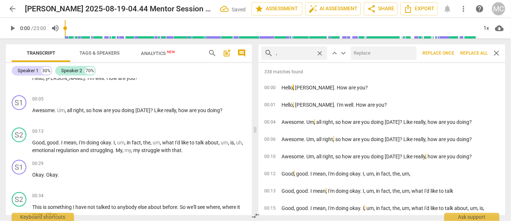
click at [469, 55] on span "Replace all" at bounding box center [473, 53] width 27 height 6
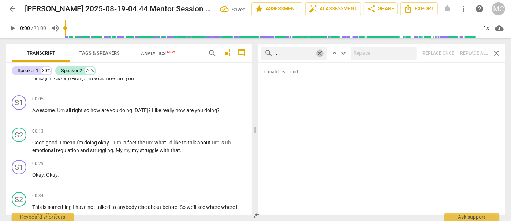
click at [320, 53] on span "close" at bounding box center [320, 53] width 8 height 8
click at [302, 52] on input "text" at bounding box center [300, 53] width 48 height 12
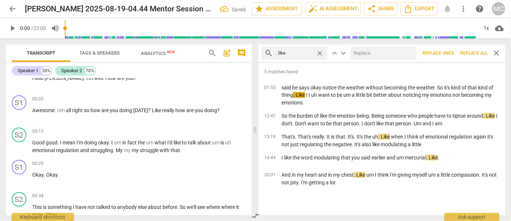
click at [377, 55] on input "text" at bounding box center [382, 53] width 63 height 12
click at [476, 52] on span "Replace all" at bounding box center [473, 53] width 27 height 6
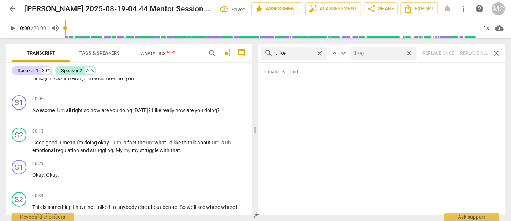
click at [409, 53] on span "close" at bounding box center [409, 53] width 8 height 8
click at [322, 51] on span "close" at bounding box center [320, 53] width 8 height 8
drag, startPoint x: 305, startPoint y: 52, endPoint x: 308, endPoint y: 46, distance: 6.6
click at [305, 52] on input "text" at bounding box center [300, 53] width 48 height 12
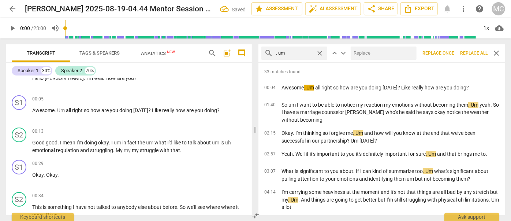
click at [359, 53] on input "text" at bounding box center [382, 53] width 63 height 12
click at [470, 54] on span "Replace all" at bounding box center [473, 53] width 27 height 6
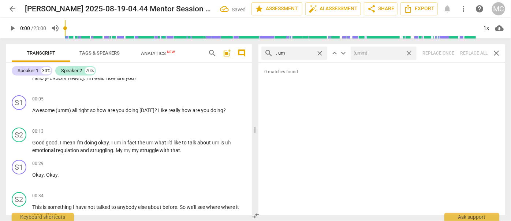
drag, startPoint x: 410, startPoint y: 52, endPoint x: 337, endPoint y: 48, distance: 73.3
click at [410, 52] on span "close" at bounding box center [409, 53] width 8 height 8
click at [320, 52] on span "close" at bounding box center [320, 53] width 8 height 8
click at [299, 52] on input "text" at bounding box center [294, 53] width 37 height 12
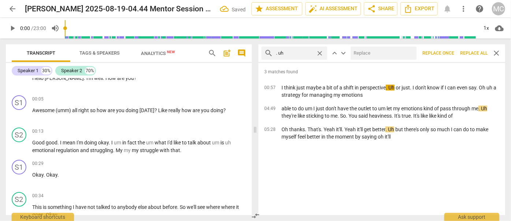
click at [370, 53] on input "text" at bounding box center [382, 53] width 63 height 12
click at [475, 52] on span "Replace all" at bounding box center [473, 53] width 27 height 6
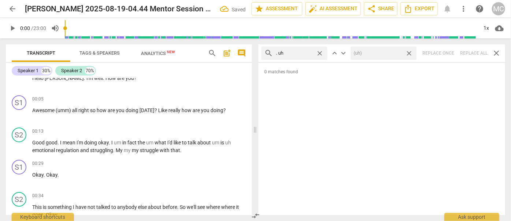
click at [410, 53] on span "close" at bounding box center [409, 53] width 8 height 8
click at [318, 51] on span "close" at bounding box center [320, 53] width 8 height 8
click at [296, 54] on input "text" at bounding box center [300, 53] width 48 height 12
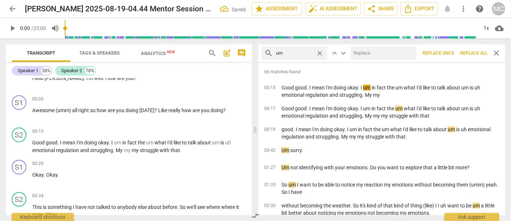
click at [381, 55] on input "text" at bounding box center [382, 53] width 63 height 12
drag, startPoint x: 473, startPoint y: 54, endPoint x: 443, endPoint y: 53, distance: 29.7
click at [473, 54] on span "Replace all" at bounding box center [473, 53] width 27 height 6
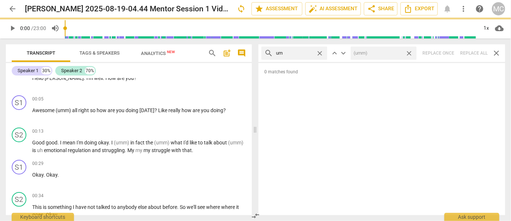
click at [410, 52] on span "close" at bounding box center [409, 53] width 8 height 8
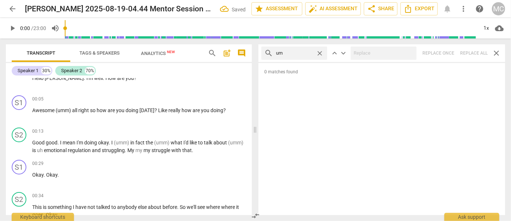
click at [321, 54] on span "close" at bounding box center [320, 53] width 8 height 8
click at [305, 54] on input "text" at bounding box center [300, 53] width 48 height 12
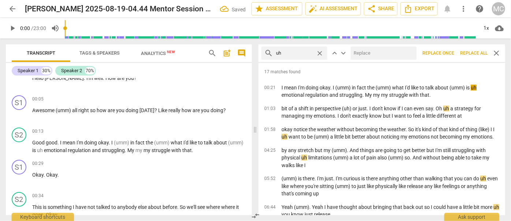
click at [373, 53] on input "text" at bounding box center [382, 53] width 63 height 12
click at [470, 52] on span "Replace all" at bounding box center [473, 53] width 27 height 6
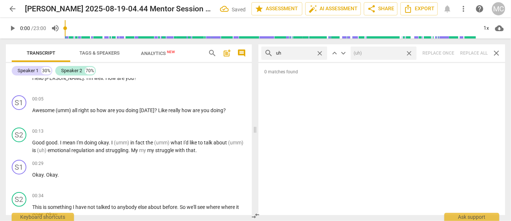
click at [410, 54] on span "close" at bounding box center [409, 53] width 8 height 8
drag, startPoint x: 320, startPoint y: 54, endPoint x: 310, endPoint y: 53, distance: 9.5
click at [320, 54] on span "close" at bounding box center [320, 53] width 8 height 8
click at [300, 52] on input "text" at bounding box center [300, 53] width 48 height 12
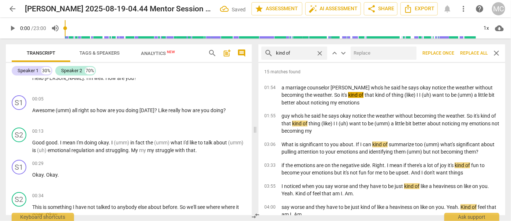
click at [371, 58] on input "text" at bounding box center [382, 53] width 63 height 12
click at [475, 54] on span "Replace all" at bounding box center [473, 53] width 27 height 6
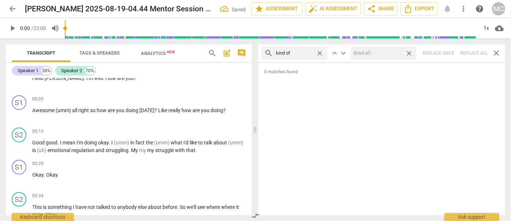
click at [410, 53] on span "close" at bounding box center [409, 53] width 8 height 8
drag, startPoint x: 319, startPoint y: 52, endPoint x: 313, endPoint y: 52, distance: 5.9
click at [319, 52] on span "close" at bounding box center [320, 53] width 8 height 8
click at [302, 52] on input "text" at bounding box center [300, 53] width 48 height 12
click at [477, 53] on div "search sort of close keyboard_arrow_up keyboard_arrow_down Replace once Replace…" at bounding box center [381, 53] width 247 height 18
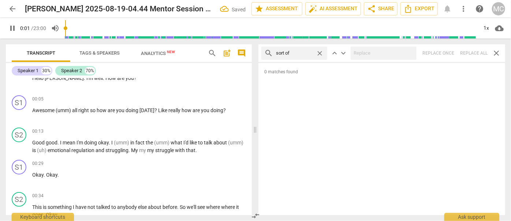
click at [321, 53] on span "close" at bounding box center [320, 53] width 8 height 8
click at [304, 53] on input "text" at bounding box center [300, 53] width 48 height 12
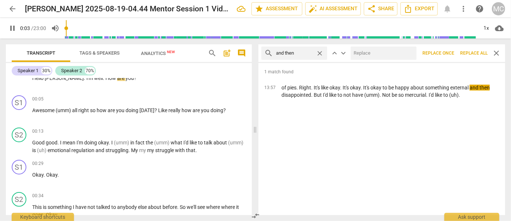
click at [364, 53] on input "text" at bounding box center [382, 53] width 63 height 12
click at [471, 54] on span "Replace all" at bounding box center [473, 53] width 27 height 6
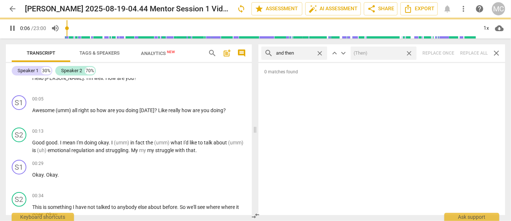
drag, startPoint x: 409, startPoint y: 53, endPoint x: 360, endPoint y: 51, distance: 48.7
click at [409, 53] on span "close" at bounding box center [409, 53] width 8 height 8
click at [319, 52] on span "close" at bounding box center [320, 53] width 8 height 8
click at [313, 52] on input "text" at bounding box center [294, 53] width 37 height 12
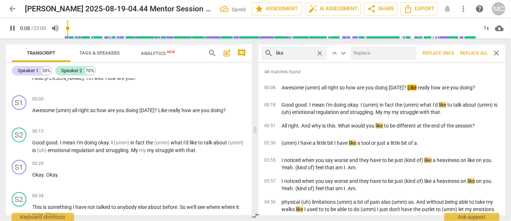
click at [361, 54] on input "text" at bounding box center [382, 53] width 63 height 12
click at [470, 54] on span "Replace all" at bounding box center [473, 53] width 27 height 6
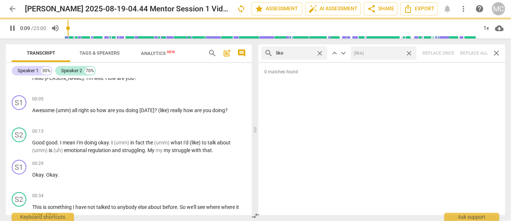
drag, startPoint x: 411, startPoint y: 53, endPoint x: 388, endPoint y: 48, distance: 23.6
click at [411, 53] on span "close" at bounding box center [409, 53] width 8 height 8
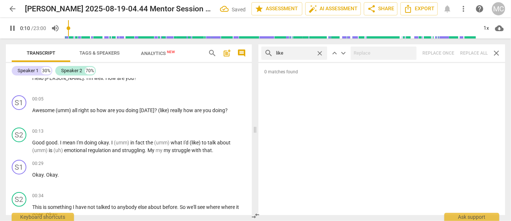
drag, startPoint x: 320, startPoint y: 52, endPoint x: 311, endPoint y: 52, distance: 8.8
click at [320, 52] on span "close" at bounding box center [320, 53] width 8 height 8
click at [308, 52] on input "text" at bounding box center [300, 53] width 48 height 12
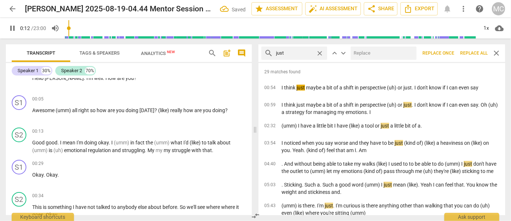
click at [364, 52] on input "text" at bounding box center [382, 53] width 63 height 12
click at [472, 54] on span "Replace all" at bounding box center [473, 53] width 27 height 6
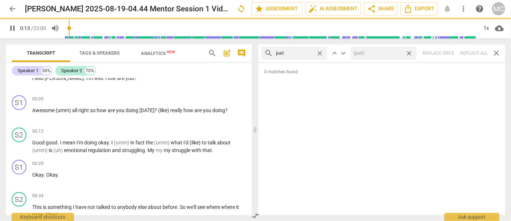
click at [410, 52] on span "close" at bounding box center [409, 53] width 8 height 8
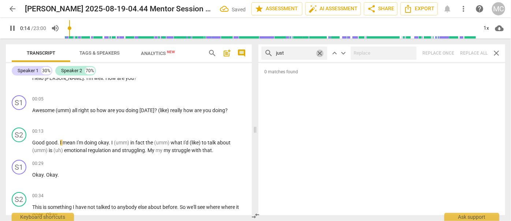
click at [318, 51] on span "close" at bounding box center [320, 53] width 8 height 8
click at [297, 52] on input "text" at bounding box center [300, 53] width 48 height 12
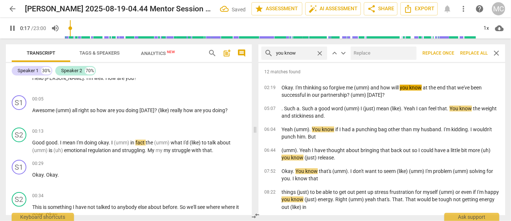
click at [363, 55] on input "text" at bounding box center [382, 53] width 63 height 12
drag, startPoint x: 472, startPoint y: 54, endPoint x: 125, endPoint y: 12, distance: 350.0
click at [472, 54] on span "Replace all" at bounding box center [473, 53] width 27 height 6
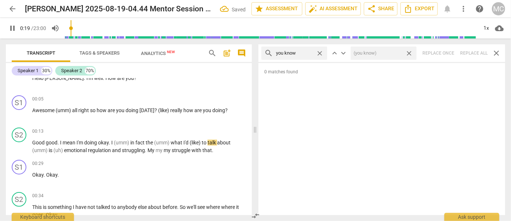
drag, startPoint x: 407, startPoint y: 53, endPoint x: 335, endPoint y: 55, distance: 72.9
click at [407, 53] on span "close" at bounding box center [409, 53] width 8 height 8
click at [319, 51] on span "close" at bounding box center [320, 53] width 8 height 8
click at [296, 52] on input "text" at bounding box center [300, 53] width 48 height 12
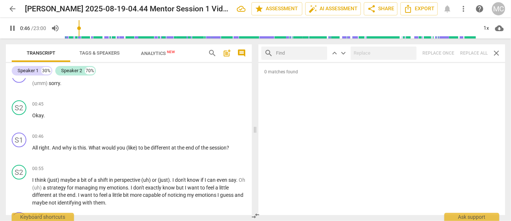
click at [472, 52] on div "search keyboard_arrow_up keyboard_arrow_down Replace once Replace all close" at bounding box center [381, 53] width 247 height 18
drag, startPoint x: 323, startPoint y: 52, endPoint x: 311, endPoint y: 52, distance: 11.4
click at [322, 52] on input "text" at bounding box center [300, 53] width 48 height 12
click at [293, 53] on input "text" at bounding box center [300, 53] width 48 height 12
click at [469, 55] on div "search , close keyboard_arrow_up keyboard_arrow_down Replace once Replace all c…" at bounding box center [381, 53] width 247 height 18
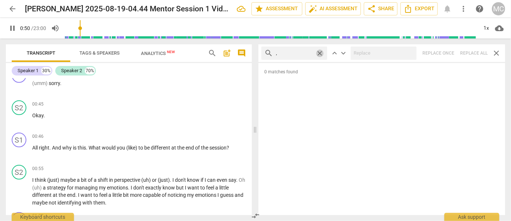
click at [320, 53] on span "close" at bounding box center [320, 53] width 8 height 8
click at [302, 52] on input "text" at bounding box center [300, 53] width 48 height 12
click at [476, 52] on div "search . like close keyboard_arrow_up keyboard_arrow_down Replace once Replace …" at bounding box center [381, 53] width 247 height 18
click at [322, 51] on span "close" at bounding box center [320, 53] width 8 height 8
drag, startPoint x: 305, startPoint y: 52, endPoint x: 308, endPoint y: 46, distance: 6.6
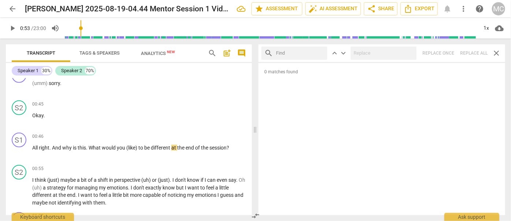
click at [305, 52] on input "text" at bounding box center [300, 53] width 48 height 12
click at [470, 54] on div "search . um close keyboard_arrow_up keyboard_arrow_down Replace once Replace al…" at bounding box center [381, 53] width 247 height 18
click at [320, 52] on span "close" at bounding box center [320, 53] width 8 height 8
click at [299, 52] on input "text" at bounding box center [294, 53] width 37 height 12
click at [475, 52] on div "search . uh close keyboard_arrow_up keyboard_arrow_down Replace once Replace al…" at bounding box center [381, 53] width 247 height 18
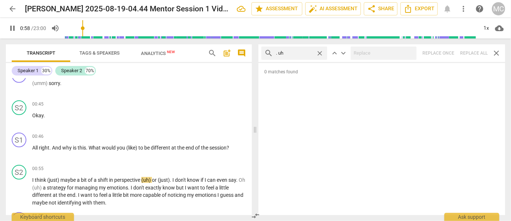
click at [318, 51] on span "close" at bounding box center [320, 53] width 8 height 8
click at [296, 54] on input "text" at bounding box center [300, 53] width 48 height 12
click at [473, 54] on div "search um close keyboard_arrow_up keyboard_arrow_down Replace once Replace all …" at bounding box center [381, 53] width 247 height 18
click at [321, 54] on span "close" at bounding box center [320, 53] width 8 height 8
click at [305, 54] on input "text" at bounding box center [300, 53] width 48 height 12
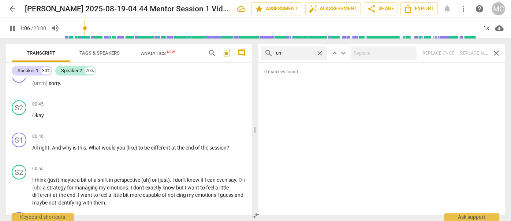
click at [470, 52] on div "search uh close keyboard_arrow_up keyboard_arrow_down Replace once Replace all …" at bounding box center [381, 53] width 247 height 18
click at [320, 54] on span "close" at bounding box center [320, 53] width 8 height 8
click at [300, 52] on input "text" at bounding box center [300, 53] width 48 height 12
click at [475, 54] on div "search kind of close keyboard_arrow_up keyboard_arrow_down Replace once Replace…" at bounding box center [381, 53] width 247 height 18
click at [319, 52] on span "close" at bounding box center [320, 53] width 8 height 8
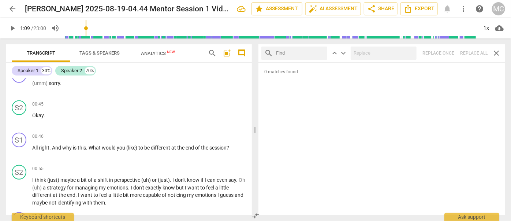
click at [302, 52] on input "text" at bounding box center [300, 53] width 48 height 12
click at [477, 53] on div "search sort of close keyboard_arrow_up keyboard_arrow_down Replace once Replace…" at bounding box center [381, 53] width 247 height 18
click at [321, 53] on span "close" at bounding box center [320, 53] width 8 height 8
click at [304, 53] on input "text" at bounding box center [300, 53] width 48 height 12
click at [471, 54] on div "search and then close keyboard_arrow_up keyboard_arrow_down Replace once Replac…" at bounding box center [381, 53] width 247 height 18
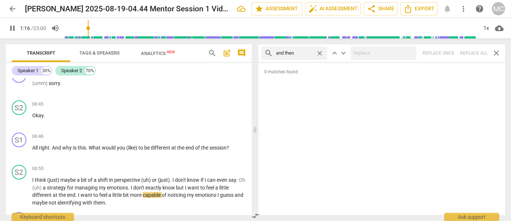
click at [319, 52] on span "close" at bounding box center [320, 53] width 8 height 8
click at [313, 52] on input "text" at bounding box center [300, 53] width 48 height 12
click at [470, 54] on div "search like close keyboard_arrow_up keyboard_arrow_down Replace once Replace al…" at bounding box center [381, 53] width 247 height 18
click at [320, 52] on span "close" at bounding box center [320, 53] width 8 height 8
click at [308, 52] on input "text" at bounding box center [294, 53] width 37 height 12
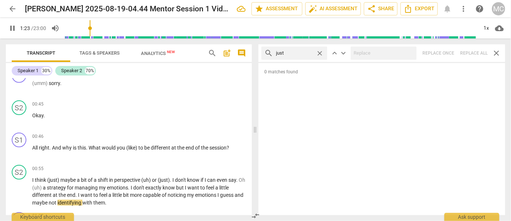
click at [472, 54] on div "search just close keyboard_arrow_up keyboard_arrow_down Replace once Replace al…" at bounding box center [381, 53] width 247 height 18
click at [318, 51] on span "close" at bounding box center [320, 53] width 8 height 8
click at [297, 52] on input "text" at bounding box center [300, 53] width 48 height 12
click at [472, 54] on div "search you know close keyboard_arrow_up keyboard_arrow_down Replace once Replac…" at bounding box center [381, 53] width 247 height 18
click at [319, 51] on span "close" at bounding box center [320, 53] width 8 height 8
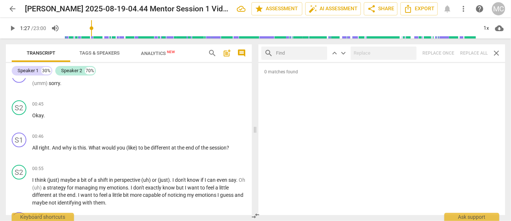
click at [296, 52] on input "text" at bounding box center [300, 53] width 48 height 12
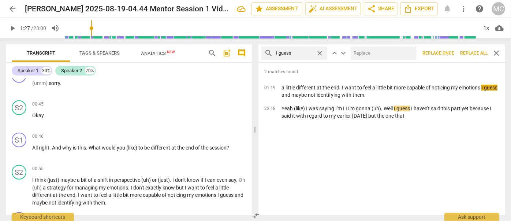
click at [377, 53] on input "text" at bounding box center [382, 53] width 63 height 12
click at [473, 51] on span "Replace all" at bounding box center [473, 53] width 27 height 6
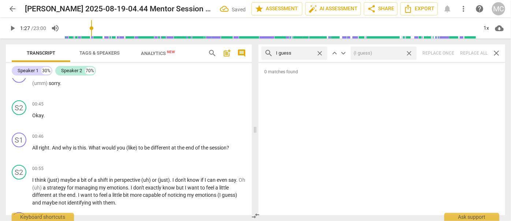
click at [410, 53] on span "close" at bounding box center [409, 53] width 8 height 8
click at [320, 53] on span "close" at bounding box center [320, 53] width 8 height 8
click at [296, 51] on input "text" at bounding box center [300, 53] width 48 height 12
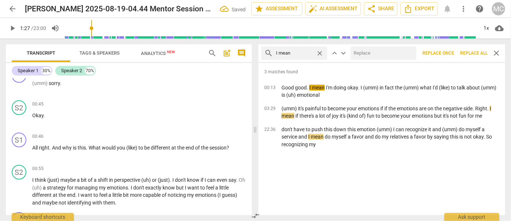
click at [362, 48] on input "text" at bounding box center [382, 53] width 63 height 12
click at [467, 52] on span "Replace all" at bounding box center [473, 53] width 27 height 6
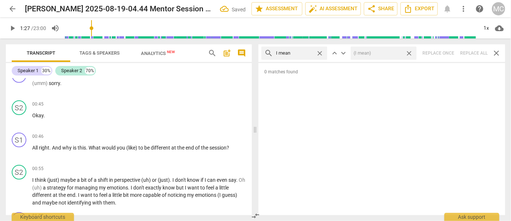
click at [410, 54] on span "close" at bounding box center [409, 53] width 8 height 8
click at [321, 52] on span "close" at bounding box center [320, 53] width 8 height 8
click at [305, 54] on input "text" at bounding box center [300, 53] width 48 height 12
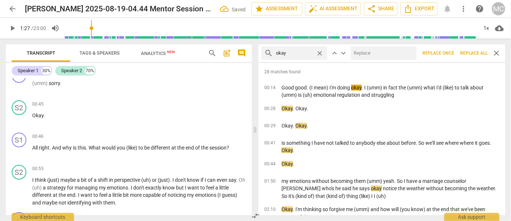
click at [387, 56] on input "text" at bounding box center [382, 53] width 63 height 12
click at [466, 49] on button "Replace all" at bounding box center [473, 52] width 33 height 13
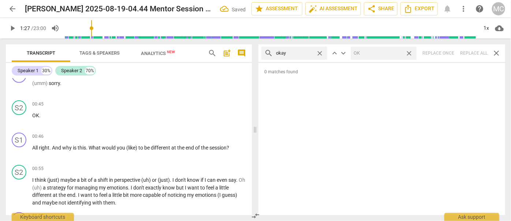
drag, startPoint x: 411, startPoint y: 53, endPoint x: 335, endPoint y: 58, distance: 76.3
click at [411, 53] on span "close" at bounding box center [409, 53] width 8 height 8
drag, startPoint x: 320, startPoint y: 52, endPoint x: 310, endPoint y: 52, distance: 9.2
click at [320, 52] on span "close" at bounding box center [320, 53] width 8 height 8
click at [310, 52] on input "text" at bounding box center [300, 53] width 48 height 12
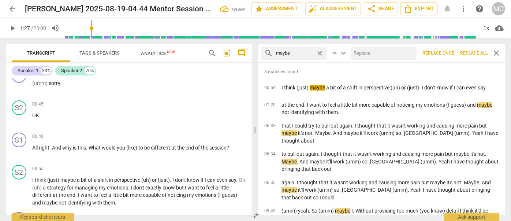
click at [372, 54] on input "text" at bounding box center [382, 53] width 63 height 12
click at [471, 51] on span "Replace all" at bounding box center [473, 53] width 27 height 6
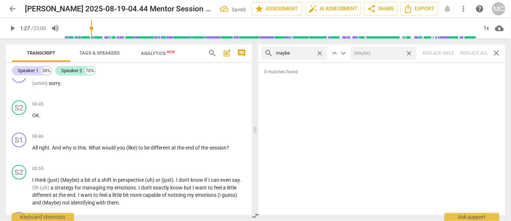
drag, startPoint x: 409, startPoint y: 53, endPoint x: 337, endPoint y: 56, distance: 71.8
click at [409, 53] on span "close" at bounding box center [409, 53] width 8 height 8
click at [324, 53] on div "close" at bounding box center [321, 53] width 11 height 8
click at [322, 52] on span "close" at bounding box center [320, 53] width 8 height 8
click at [306, 52] on input "text" at bounding box center [294, 53] width 37 height 12
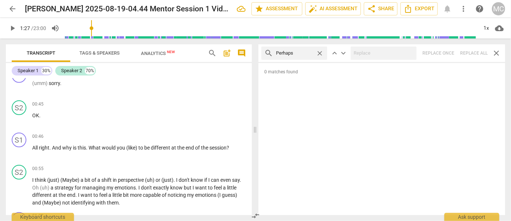
click at [477, 53] on div "search Perhaps close keyboard_arrow_up keyboard_arrow_down Replace once Replace…" at bounding box center [381, 53] width 247 height 18
click at [321, 54] on span "close" at bounding box center [320, 53] width 8 height 8
click at [302, 54] on input "text" at bounding box center [300, 53] width 48 height 12
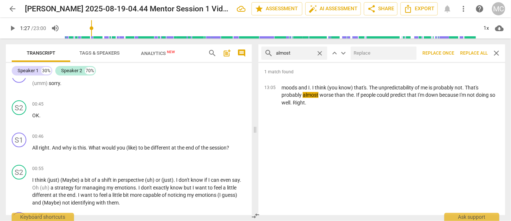
click at [378, 56] on input "text" at bounding box center [382, 53] width 63 height 12
click at [474, 54] on span "Replace all" at bounding box center [473, 53] width 27 height 6
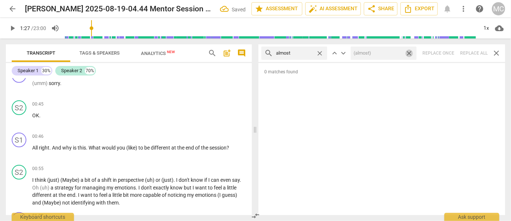
click at [409, 53] on span "close" at bounding box center [409, 53] width 8 height 8
click at [321, 51] on span "close" at bounding box center [320, 53] width 8 height 8
click at [301, 54] on input "text" at bounding box center [300, 53] width 48 height 12
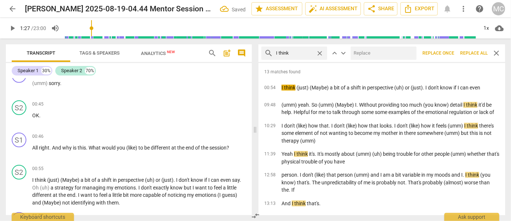
click at [372, 51] on input "text" at bounding box center [382, 53] width 63 height 12
click at [479, 53] on span "Replace all" at bounding box center [473, 53] width 27 height 6
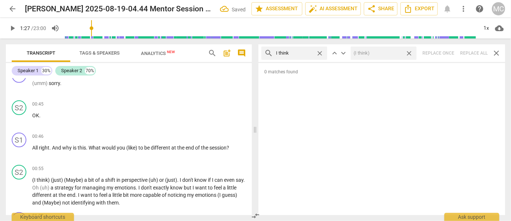
drag, startPoint x: 410, startPoint y: 54, endPoint x: 334, endPoint y: 57, distance: 75.8
click at [410, 54] on span "close" at bounding box center [409, 53] width 8 height 8
click at [319, 52] on span "close" at bounding box center [320, 53] width 8 height 8
click at [303, 53] on input "text" at bounding box center [300, 53] width 48 height 12
click at [469, 48] on div "search basically close keyboard_arrow_up keyboard_arrow_down Replace once Repla…" at bounding box center [381, 53] width 247 height 18
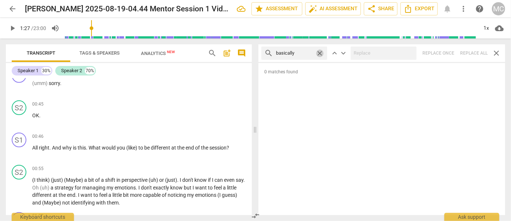
click at [319, 52] on span "close" at bounding box center [320, 53] width 8 height 8
click at [300, 51] on input "text" at bounding box center [300, 53] width 48 height 12
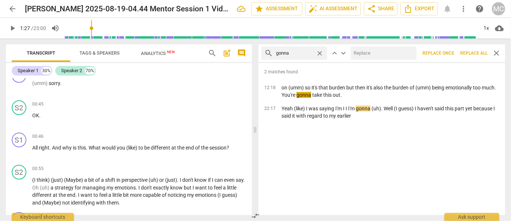
click at [376, 52] on input "text" at bounding box center [382, 53] width 63 height 12
click at [470, 49] on button "Replace all" at bounding box center [473, 52] width 33 height 13
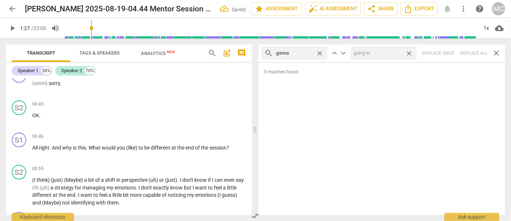
drag, startPoint x: 410, startPoint y: 53, endPoint x: 326, endPoint y: 54, distance: 84.2
click at [410, 53] on span "close" at bounding box center [409, 53] width 8 height 8
click at [323, 53] on span "close" at bounding box center [320, 53] width 8 height 8
click at [297, 53] on input "text" at bounding box center [300, 53] width 48 height 12
click at [473, 51] on div "search wanna close keyboard_arrow_up keyboard_arrow_down Replace once Replace a…" at bounding box center [381, 53] width 247 height 18
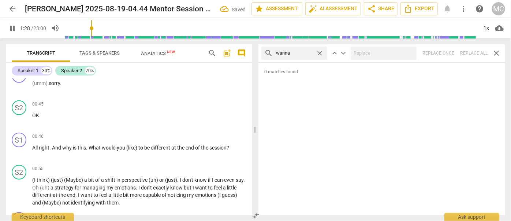
scroll to position [349, 0]
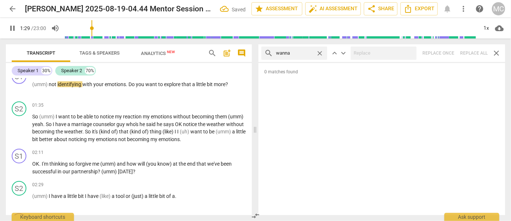
click at [319, 53] on span "close" at bounding box center [320, 53] width 8 height 8
click at [305, 53] on input "text" at bounding box center [300, 53] width 48 height 12
click at [475, 54] on div "search gotcha close keyboard_arrow_up keyboard_arrow_down Replace once Replace …" at bounding box center [381, 53] width 247 height 18
click at [320, 51] on span "close" at bounding box center [320, 53] width 8 height 8
click at [312, 53] on input "text" at bounding box center [300, 53] width 48 height 12
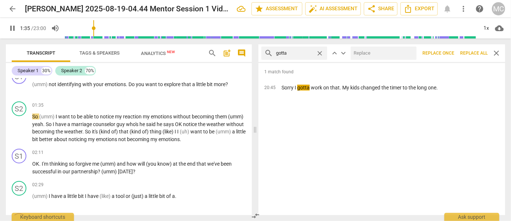
click at [370, 55] on input "text" at bounding box center [382, 53] width 63 height 12
click at [472, 56] on span "Replace all" at bounding box center [473, 53] width 27 height 6
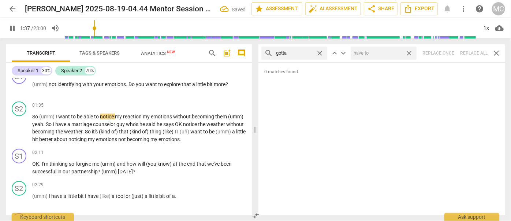
click at [412, 53] on span "close" at bounding box center [409, 53] width 8 height 8
click at [323, 53] on span "close" at bounding box center [320, 53] width 8 height 8
click at [312, 55] on input "text" at bounding box center [300, 53] width 48 height 12
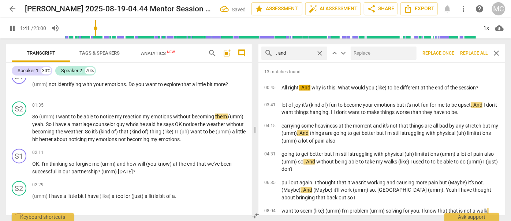
click at [367, 51] on input "text" at bounding box center [382, 53] width 63 height 12
click at [473, 53] on span "Replace all" at bounding box center [473, 53] width 27 height 6
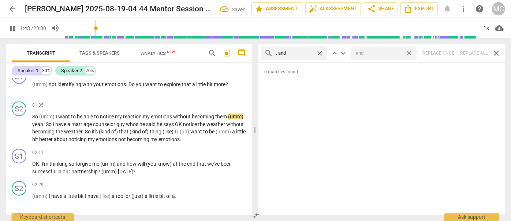
drag, startPoint x: 409, startPoint y: 52, endPoint x: 335, endPoint y: 52, distance: 73.6
click at [409, 52] on span "close" at bounding box center [409, 53] width 8 height 8
click at [321, 52] on span "close" at bounding box center [320, 53] width 8 height 8
click at [297, 49] on input "text" at bounding box center [300, 53] width 48 height 12
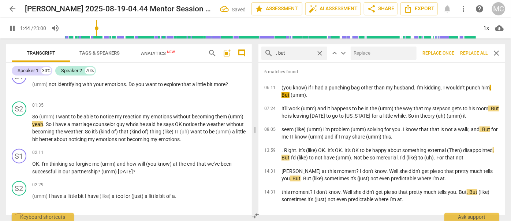
click at [375, 53] on input "text" at bounding box center [382, 53] width 63 height 12
click at [470, 52] on span "Replace all" at bounding box center [473, 53] width 27 height 6
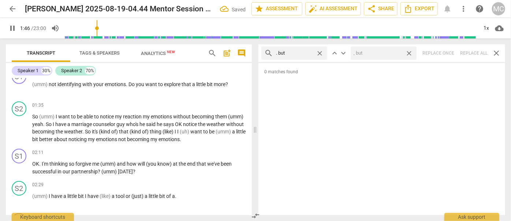
drag, startPoint x: 409, startPoint y: 52, endPoint x: 319, endPoint y: 50, distance: 89.4
click at [409, 53] on span "close" at bounding box center [409, 53] width 8 height 8
click at [319, 50] on span "close" at bounding box center [320, 53] width 8 height 8
click at [297, 51] on input "text" at bounding box center [300, 53] width 48 height 12
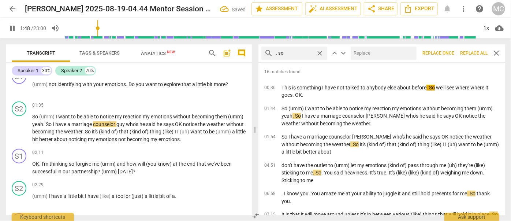
click at [378, 57] on input "text" at bounding box center [382, 53] width 63 height 12
click at [472, 54] on span "Replace all" at bounding box center [473, 53] width 27 height 6
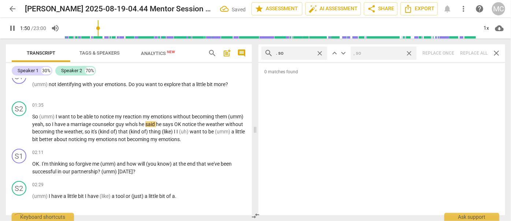
click at [408, 53] on span "close" at bounding box center [409, 53] width 8 height 8
click at [320, 52] on span "close" at bounding box center [320, 53] width 8 height 8
drag, startPoint x: 299, startPoint y: 53, endPoint x: 303, endPoint y: 45, distance: 8.5
click at [299, 53] on input "text" at bounding box center [300, 53] width 48 height 12
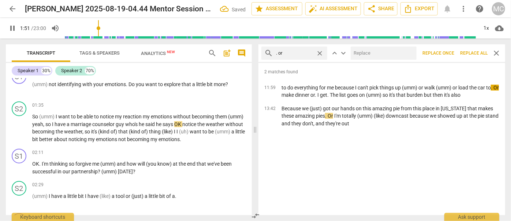
click at [362, 54] on input "text" at bounding box center [382, 53] width 63 height 12
click at [472, 57] on button "Replace all" at bounding box center [473, 52] width 33 height 13
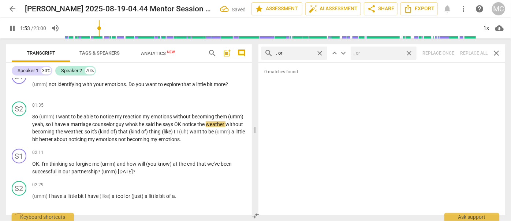
click at [410, 52] on span "close" at bounding box center [409, 53] width 8 height 8
click at [322, 51] on span "close" at bounding box center [320, 53] width 8 height 8
click at [303, 52] on input "text" at bounding box center [300, 53] width 48 height 12
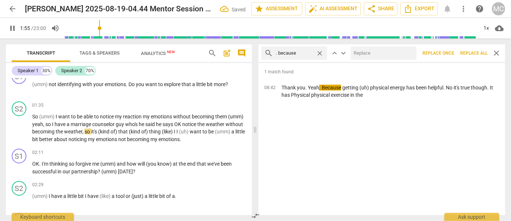
click at [376, 53] on input "text" at bounding box center [382, 53] width 63 height 12
click at [468, 54] on span "Replace all" at bounding box center [473, 53] width 27 height 6
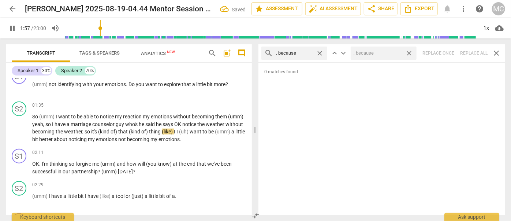
click at [412, 53] on span "close" at bounding box center [409, 53] width 8 height 8
click at [317, 52] on span "close" at bounding box center [320, 53] width 8 height 8
click at [301, 53] on input "text" at bounding box center [294, 53] width 37 height 12
click at [473, 51] on div "search ? and close keyboard_arrow_up keyboard_arrow_down Replace once Replace a…" at bounding box center [381, 53] width 247 height 18
click at [320, 53] on span "close" at bounding box center [320, 53] width 8 height 8
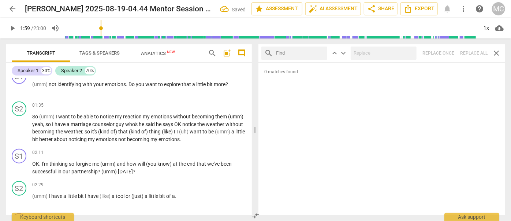
click at [304, 53] on input "text" at bounding box center [300, 53] width 48 height 12
drag, startPoint x: 469, startPoint y: 53, endPoint x: 456, endPoint y: 53, distance: 13.2
click at [469, 53] on div "search ? but close keyboard_arrow_up keyboard_arrow_down Replace once Replace a…" at bounding box center [381, 53] width 247 height 18
click at [321, 53] on span "close" at bounding box center [320, 53] width 8 height 8
click at [298, 54] on input "text" at bounding box center [300, 53] width 48 height 12
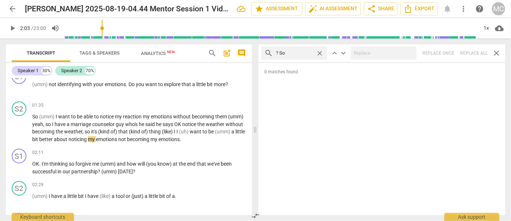
click at [472, 56] on div "search ? So close keyboard_arrow_up keyboard_arrow_down Replace once Replace al…" at bounding box center [381, 53] width 247 height 18
click at [320, 53] on span "close" at bounding box center [320, 53] width 8 height 8
click at [299, 54] on input "text" at bounding box center [300, 53] width 48 height 12
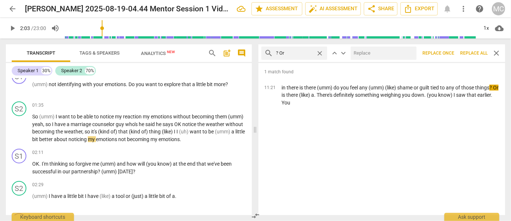
click at [376, 52] on input "text" at bounding box center [382, 53] width 63 height 12
click at [473, 54] on span "Replace all" at bounding box center [473, 53] width 27 height 6
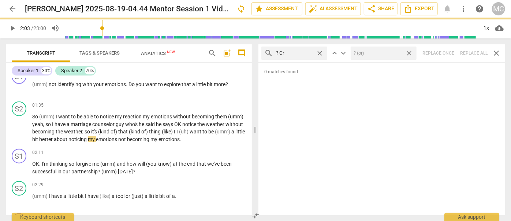
click at [408, 53] on span "close" at bounding box center [409, 53] width 8 height 8
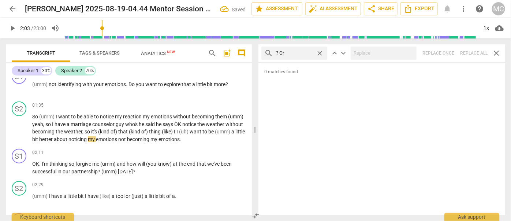
click at [321, 53] on span "close" at bounding box center [320, 53] width 8 height 8
click at [301, 52] on input "text" at bounding box center [300, 53] width 48 height 12
click at [474, 50] on div "search ? Because close keyboard_arrow_up keyboard_arrow_down Replace once Repla…" at bounding box center [381, 53] width 247 height 18
click at [320, 53] on span "close" at bounding box center [320, 53] width 8 height 8
click at [311, 54] on input "text" at bounding box center [300, 53] width 48 height 12
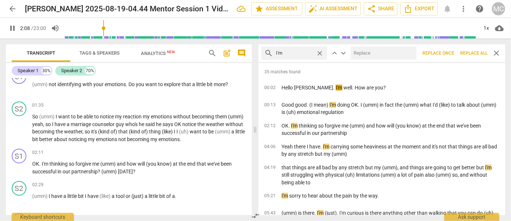
click at [369, 55] on input "text" at bounding box center [382, 53] width 63 height 12
click at [473, 52] on span "Replace all" at bounding box center [473, 53] width 27 height 6
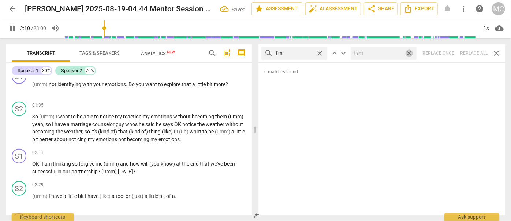
click at [412, 53] on span "close" at bounding box center [409, 53] width 8 height 8
click at [321, 53] on span "close" at bounding box center [320, 53] width 8 height 8
click at [304, 52] on input "text" at bounding box center [300, 53] width 48 height 12
click at [476, 55] on div "search I'll close keyboard_arrow_up keyboard_arrow_down Replace once Replace al…" at bounding box center [381, 53] width 247 height 18
click at [321, 53] on span "close" at bounding box center [320, 53] width 8 height 8
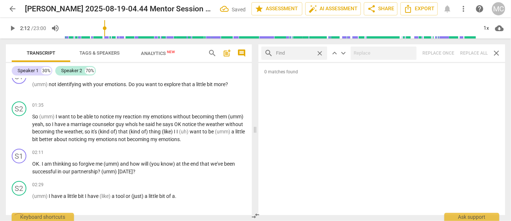
click at [304, 53] on input "text" at bounding box center [294, 53] width 37 height 12
click at [466, 52] on div "search you'll close keyboard_arrow_up keyboard_arrow_down Replace once Replace …" at bounding box center [381, 53] width 247 height 18
click at [318, 53] on span "close" at bounding box center [320, 53] width 8 height 8
click at [298, 53] on input "text" at bounding box center [300, 53] width 48 height 12
click at [475, 53] on div "search he'll close keyboard_arrow_up keyboard_arrow_down Replace once Replace a…" at bounding box center [381, 53] width 247 height 18
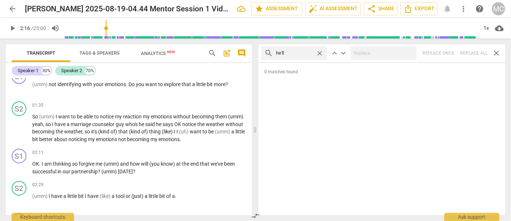
click at [318, 53] on span "close" at bounding box center [320, 53] width 8 height 8
drag, startPoint x: 302, startPoint y: 53, endPoint x: 299, endPoint y: 60, distance: 6.9
click at [302, 53] on input "text" at bounding box center [300, 53] width 48 height 12
drag, startPoint x: 476, startPoint y: 51, endPoint x: 451, endPoint y: 51, distance: 25.3
click at [476, 51] on div "search she'll close keyboard_arrow_up keyboard_arrow_down Replace once Replace …" at bounding box center [381, 53] width 247 height 18
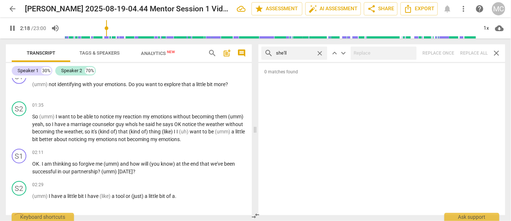
click at [320, 52] on span "close" at bounding box center [320, 53] width 8 height 8
click at [305, 52] on input "text" at bounding box center [300, 53] width 48 height 12
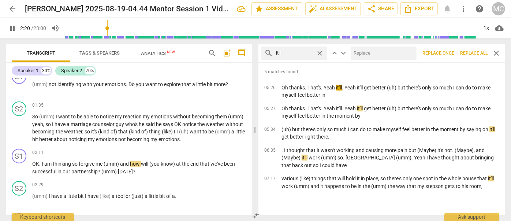
click at [363, 50] on input "text" at bounding box center [382, 53] width 63 height 12
click at [473, 52] on span "Replace all" at bounding box center [473, 53] width 27 height 6
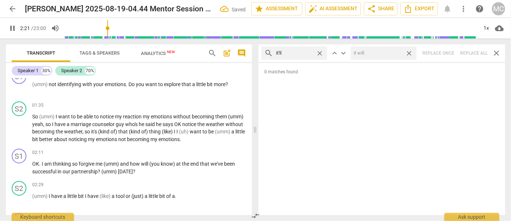
click at [410, 53] on span "close" at bounding box center [409, 53] width 8 height 8
click at [320, 52] on span "close" at bounding box center [320, 53] width 8 height 8
click at [305, 52] on input "text" at bounding box center [300, 53] width 48 height 12
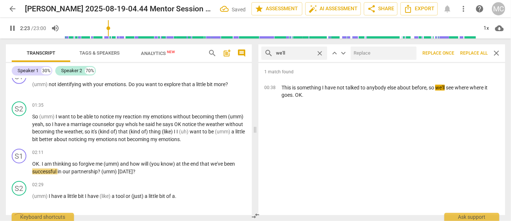
click at [361, 51] on input "text" at bounding box center [382, 53] width 63 height 12
click at [473, 52] on span "Replace all" at bounding box center [473, 53] width 27 height 6
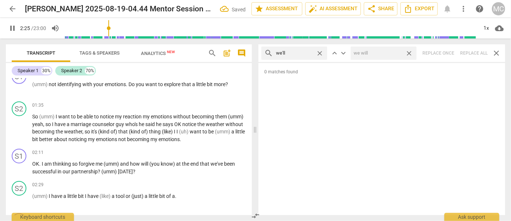
drag, startPoint x: 412, startPoint y: 53, endPoint x: 332, endPoint y: 60, distance: 80.5
click at [412, 53] on span "close" at bounding box center [409, 53] width 8 height 8
click at [322, 53] on span "close" at bounding box center [320, 53] width 8 height 8
click at [302, 54] on input "text" at bounding box center [300, 53] width 48 height 12
click at [476, 53] on div "search they'll close keyboard_arrow_up keyboard_arrow_down Replace once Replace…" at bounding box center [381, 53] width 247 height 18
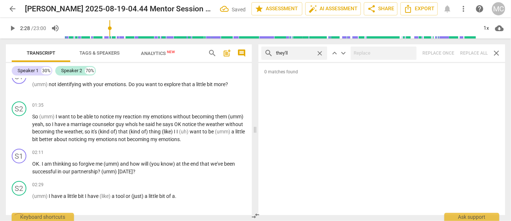
click at [319, 53] on span "close" at bounding box center [320, 53] width 8 height 8
click at [309, 53] on input "text" at bounding box center [300, 53] width 48 height 12
click at [476, 52] on div "search that'll close keyboard_arrow_up keyboard_arrow_down Replace once Replace…" at bounding box center [381, 53] width 247 height 18
click at [323, 53] on span "close" at bounding box center [320, 53] width 8 height 8
click at [307, 53] on input "text" at bounding box center [300, 53] width 48 height 12
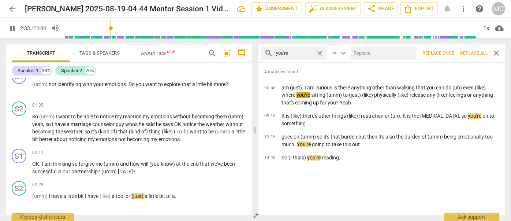
click at [379, 57] on input "text" at bounding box center [382, 53] width 63 height 12
click at [474, 54] on span "Replace all" at bounding box center [473, 53] width 27 height 6
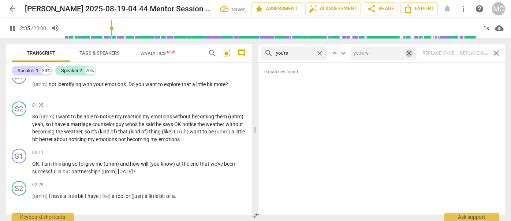
click at [409, 53] on span "close" at bounding box center [409, 53] width 8 height 8
click at [320, 52] on span "close" at bounding box center [320, 53] width 8 height 8
drag, startPoint x: 297, startPoint y: 53, endPoint x: 279, endPoint y: 43, distance: 19.8
click at [297, 53] on input "text" at bounding box center [300, 53] width 48 height 12
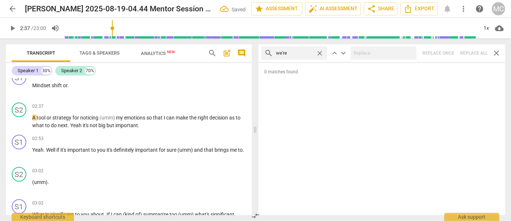
click at [476, 55] on div "search we're close keyboard_arrow_up keyboard_arrow_down Replace once Replace a…" at bounding box center [381, 53] width 247 height 18
click at [321, 52] on span "close" at bounding box center [320, 53] width 8 height 8
click at [301, 52] on input "text" at bounding box center [300, 53] width 48 height 12
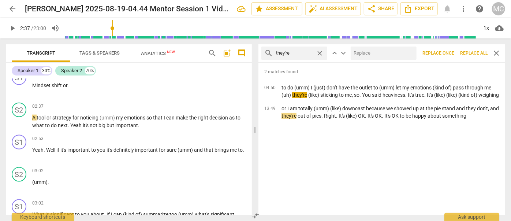
click at [362, 55] on input "text" at bounding box center [382, 53] width 63 height 12
click at [474, 54] on span "Replace all" at bounding box center [473, 53] width 27 height 6
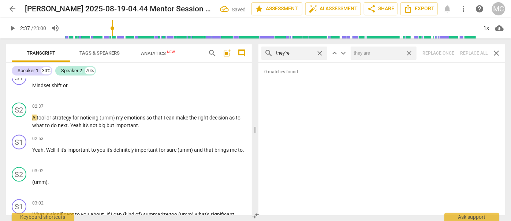
drag, startPoint x: 411, startPoint y: 53, endPoint x: 327, endPoint y: 64, distance: 84.9
click at [411, 53] on span "close" at bounding box center [409, 53] width 8 height 8
click at [320, 53] on span "close" at bounding box center [320, 53] width 8 height 8
click at [301, 54] on input "text" at bounding box center [300, 53] width 48 height 12
click at [472, 53] on div "search aren't close keyboard_arrow_up keyboard_arrow_down Replace once Replace …" at bounding box center [381, 53] width 247 height 18
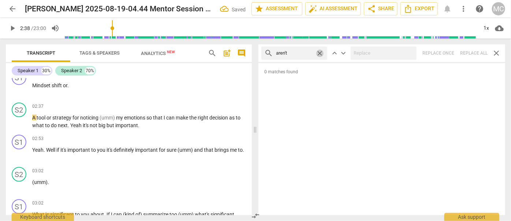
drag, startPoint x: 322, startPoint y: 52, endPoint x: 314, endPoint y: 51, distance: 8.5
click at [322, 52] on span "close" at bounding box center [320, 53] width 8 height 8
click at [308, 52] on input "text" at bounding box center [300, 53] width 48 height 12
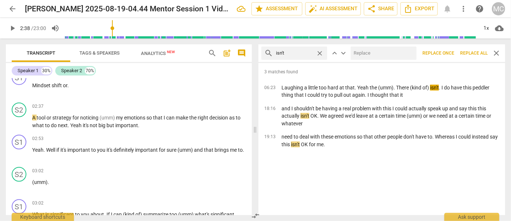
click at [371, 54] on input "text" at bounding box center [382, 53] width 63 height 12
click at [473, 52] on span "Replace all" at bounding box center [473, 53] width 27 height 6
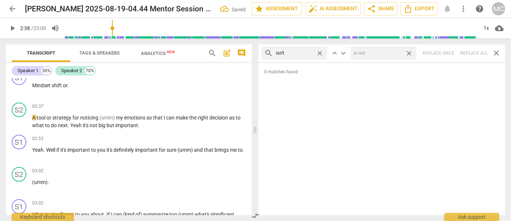
click at [410, 53] on span "close" at bounding box center [409, 53] width 8 height 8
drag, startPoint x: 319, startPoint y: 53, endPoint x: 304, endPoint y: 53, distance: 15.7
click at [319, 53] on span "close" at bounding box center [320, 53] width 8 height 8
click at [304, 53] on input "text" at bounding box center [294, 53] width 37 height 12
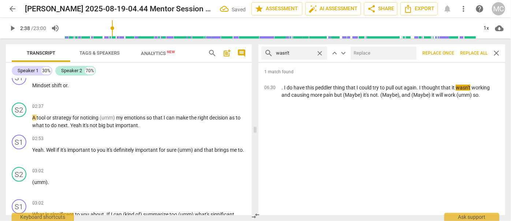
click at [385, 54] on input "text" at bounding box center [382, 53] width 63 height 12
click at [475, 52] on span "Replace all" at bounding box center [473, 53] width 27 height 6
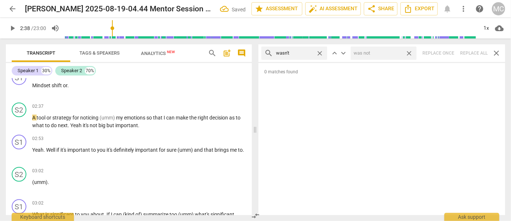
click at [412, 53] on span "close" at bounding box center [409, 53] width 8 height 8
click at [320, 51] on span "close" at bounding box center [320, 53] width 8 height 8
click at [291, 52] on input "text" at bounding box center [300, 53] width 48 height 12
click at [472, 53] on div "search weren't close keyboard_arrow_up keyboard_arrow_down Replace once Replace…" at bounding box center [381, 53] width 247 height 18
click at [318, 50] on span "close" at bounding box center [320, 53] width 8 height 8
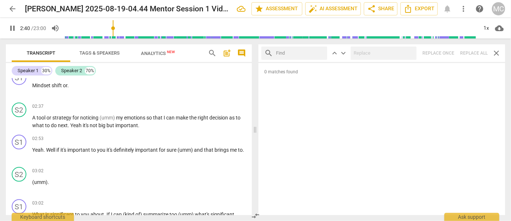
click at [306, 53] on input "text" at bounding box center [300, 53] width 48 height 12
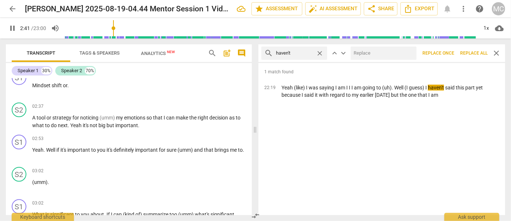
click at [380, 50] on input "text" at bounding box center [382, 53] width 63 height 12
click at [477, 51] on span "Replace all" at bounding box center [473, 53] width 27 height 6
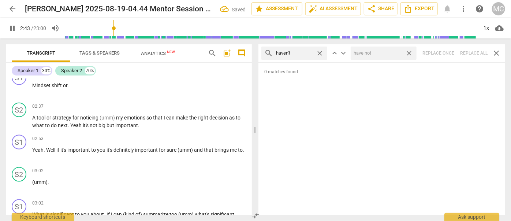
click at [408, 53] on span "close" at bounding box center [409, 53] width 8 height 8
click at [319, 51] on span "close" at bounding box center [320, 53] width 8 height 8
click at [300, 53] on input "text" at bounding box center [300, 53] width 48 height 12
click at [378, 59] on div at bounding box center [384, 52] width 66 height 13
click at [469, 52] on div "search hasn't close keyboard_arrow_up keyboard_arrow_down Replace once Replace …" at bounding box center [381, 53] width 247 height 18
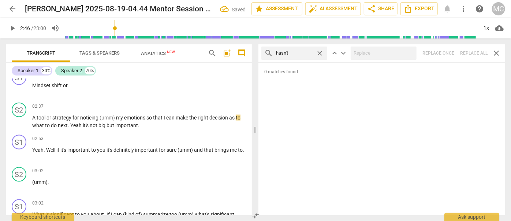
click at [320, 53] on span "close" at bounding box center [320, 53] width 8 height 8
click at [310, 53] on input "text" at bounding box center [300, 53] width 48 height 12
click at [474, 49] on div "search hadn't close keyboard_arrow_up keyboard_arrow_down Replace once Replace …" at bounding box center [381, 53] width 247 height 18
click at [322, 53] on span "close" at bounding box center [320, 53] width 8 height 8
click at [299, 53] on input "text" at bounding box center [300, 53] width 48 height 12
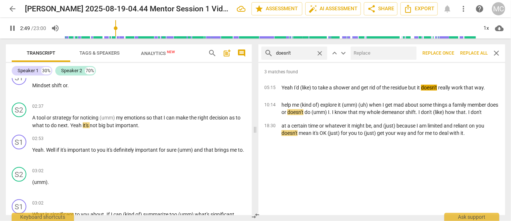
click at [373, 53] on input "text" at bounding box center [382, 53] width 63 height 12
click at [476, 53] on span "Replace all" at bounding box center [473, 53] width 27 height 6
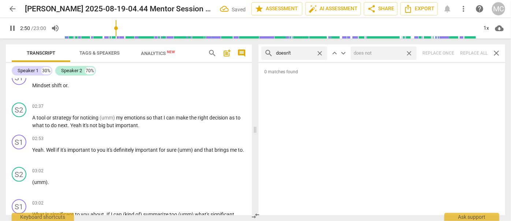
click at [412, 54] on span "close" at bounding box center [409, 53] width 8 height 8
click at [320, 51] on span "close" at bounding box center [320, 53] width 8 height 8
click at [301, 54] on input "text" at bounding box center [300, 53] width 48 height 12
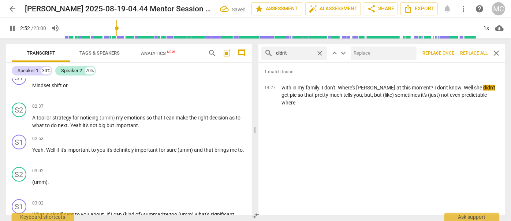
click at [387, 54] on input "text" at bounding box center [382, 53] width 63 height 12
click at [478, 53] on span "Replace all" at bounding box center [473, 53] width 27 height 6
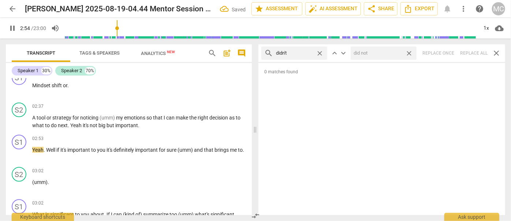
click at [408, 53] on span "close" at bounding box center [409, 53] width 8 height 8
click at [320, 51] on span "close" at bounding box center [320, 53] width 8 height 8
click at [311, 52] on input "text" at bounding box center [300, 53] width 48 height 12
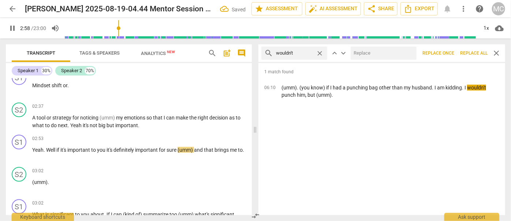
click at [375, 51] on input "text" at bounding box center [382, 53] width 63 height 12
click at [487, 56] on button "Replace all" at bounding box center [473, 52] width 33 height 13
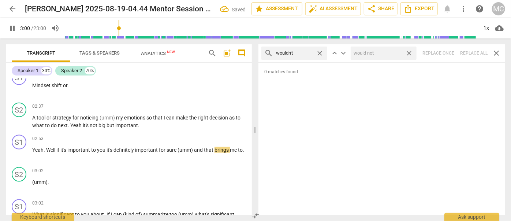
drag, startPoint x: 411, startPoint y: 54, endPoint x: 336, endPoint y: 61, distance: 75.8
click at [411, 54] on span "close" at bounding box center [409, 53] width 8 height 8
click at [321, 52] on span "close" at bounding box center [320, 53] width 8 height 8
click at [316, 52] on input "text" at bounding box center [300, 53] width 48 height 12
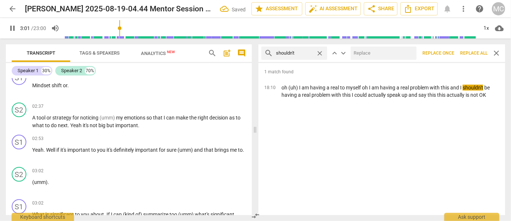
click at [372, 54] on input "text" at bounding box center [382, 53] width 63 height 12
click at [470, 53] on span "Replace all" at bounding box center [473, 53] width 27 height 6
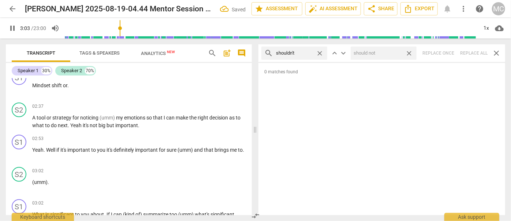
drag, startPoint x: 409, startPoint y: 53, endPoint x: 371, endPoint y: 53, distance: 38.1
click at [409, 53] on span "close" at bounding box center [409, 53] width 8 height 8
click at [321, 52] on span "close" at bounding box center [320, 53] width 8 height 8
click at [299, 51] on input "text" at bounding box center [300, 53] width 48 height 12
click at [472, 52] on div "search couldn't close keyboard_arrow_up keyboard_arrow_down Replace once Replac…" at bounding box center [381, 53] width 247 height 18
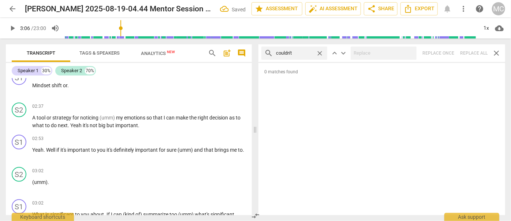
click at [322, 54] on span "close" at bounding box center [320, 53] width 8 height 8
click at [307, 53] on input "text" at bounding box center [300, 53] width 48 height 12
click at [480, 56] on div "search won't close keyboard_arrow_up keyboard_arrow_down Replace once Replace a…" at bounding box center [381, 53] width 247 height 18
click at [323, 51] on span "close" at bounding box center [320, 53] width 8 height 8
click at [298, 57] on input "text" at bounding box center [294, 53] width 37 height 12
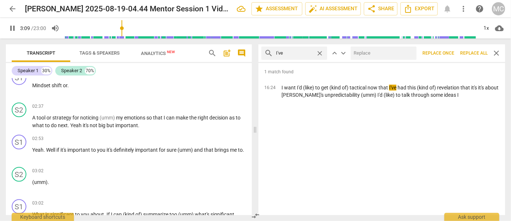
click at [362, 56] on input "text" at bounding box center [382, 53] width 63 height 12
click at [466, 51] on span "Replace all" at bounding box center [473, 53] width 27 height 6
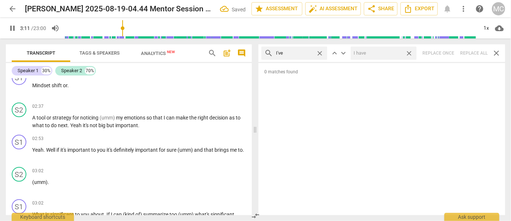
drag, startPoint x: 410, startPoint y: 53, endPoint x: 324, endPoint y: 52, distance: 86.0
click at [410, 53] on span "close" at bounding box center [409, 53] width 8 height 8
click at [320, 52] on span "close" at bounding box center [320, 53] width 8 height 8
click at [293, 53] on input "text" at bounding box center [300, 53] width 48 height 12
click at [473, 55] on div "search you've close keyboard_arrow_up keyboard_arrow_down Replace once Replace …" at bounding box center [381, 53] width 247 height 18
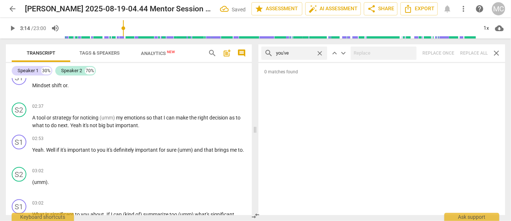
drag, startPoint x: 321, startPoint y: 53, endPoint x: 304, endPoint y: 55, distance: 17.3
click at [321, 53] on span "close" at bounding box center [320, 53] width 8 height 8
click at [301, 55] on input "text" at bounding box center [300, 53] width 48 height 12
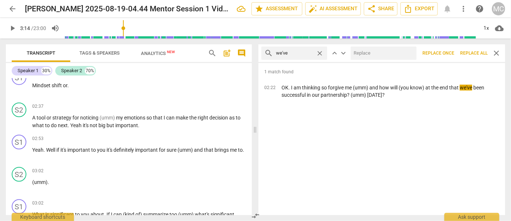
click at [357, 54] on input "text" at bounding box center [382, 53] width 63 height 12
click at [474, 48] on button "Replace all" at bounding box center [473, 52] width 33 height 13
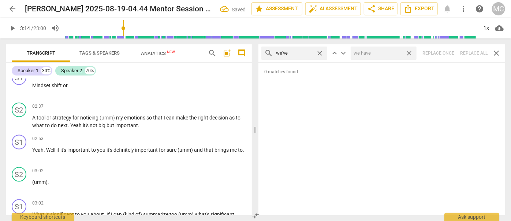
click at [410, 52] on span "close" at bounding box center [409, 53] width 8 height 8
click at [321, 52] on span "close" at bounding box center [320, 53] width 8 height 8
click at [312, 53] on input "text" at bounding box center [294, 53] width 37 height 12
click at [476, 52] on div "search they've close keyboard_arrow_up keyboard_arrow_down Replace once Replace…" at bounding box center [381, 53] width 247 height 18
click at [320, 53] on span "close" at bounding box center [320, 53] width 8 height 8
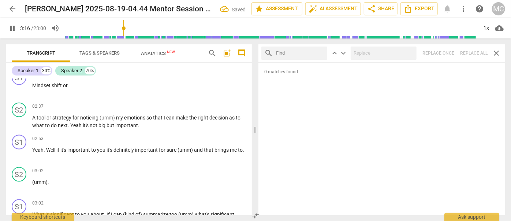
click at [317, 53] on input "text" at bounding box center [300, 53] width 48 height 12
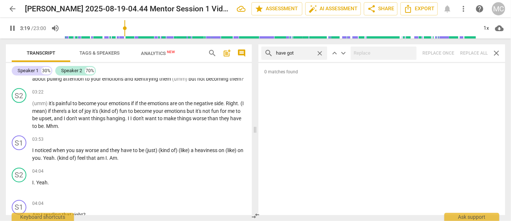
drag, startPoint x: 469, startPoint y: 52, endPoint x: 444, endPoint y: 53, distance: 24.2
click at [469, 52] on div "search have got close keyboard_arrow_up keyboard_arrow_down Replace once Replac…" at bounding box center [381, 53] width 247 height 18
click at [321, 52] on span "close" at bounding box center [320, 53] width 8 height 8
click at [303, 54] on input "text" at bounding box center [300, 53] width 48 height 12
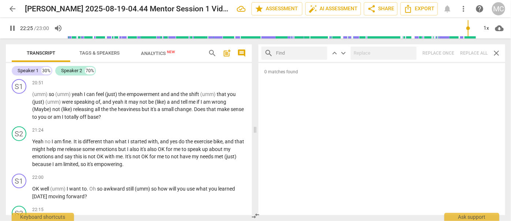
scroll to position [3303, 0]
